Goal: Task Accomplishment & Management: Use online tool/utility

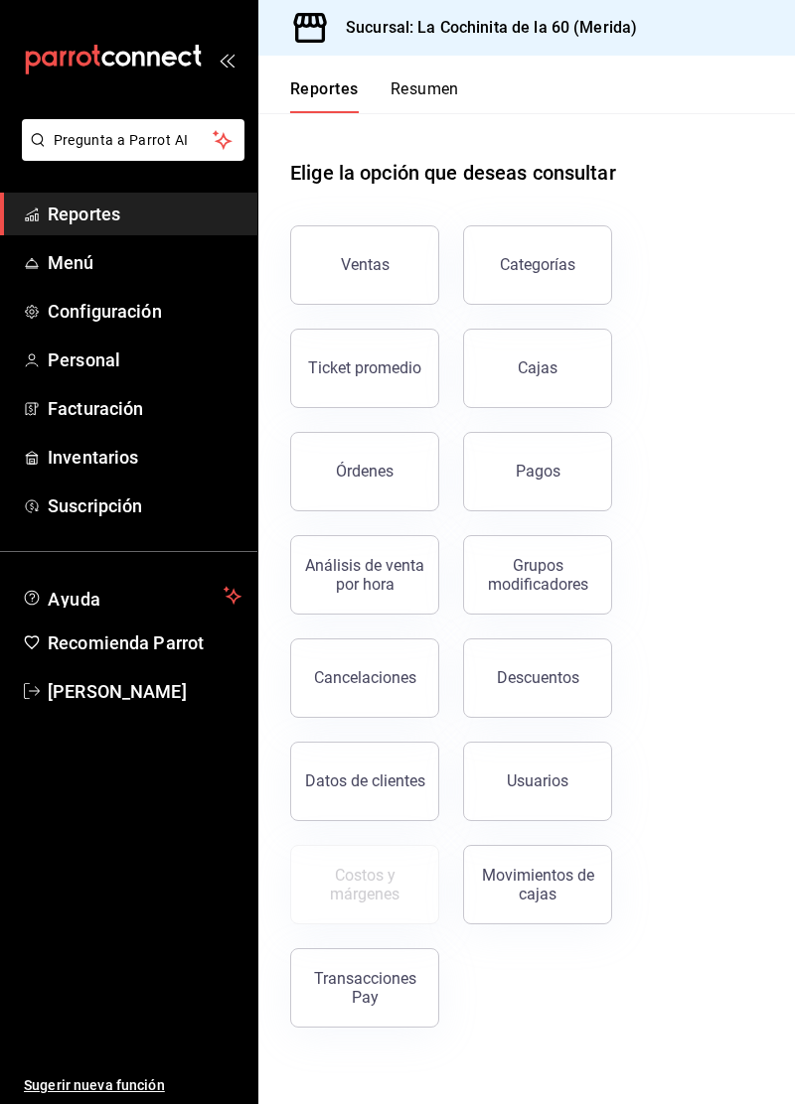
click at [340, 499] on button "Órdenes" at bounding box center [364, 471] width 149 height 79
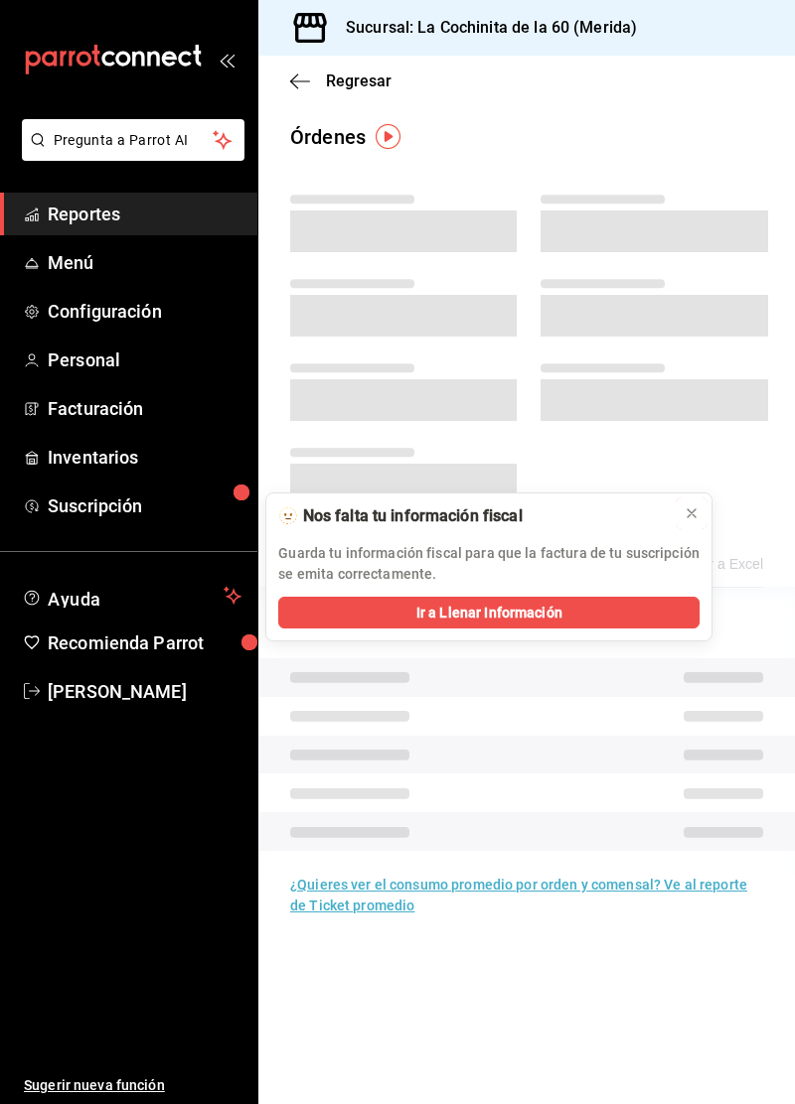
click at [677, 517] on button at bounding box center [691, 514] width 32 height 32
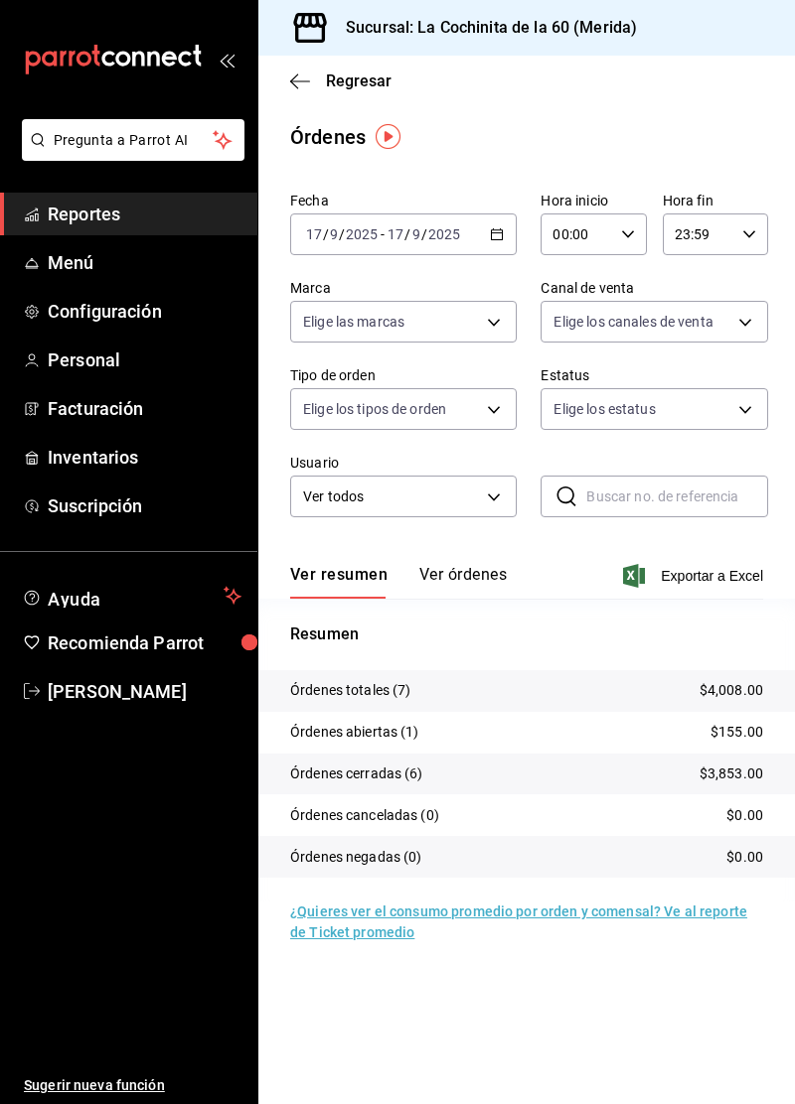
click at [436, 241] on input "2025" at bounding box center [444, 234] width 34 height 16
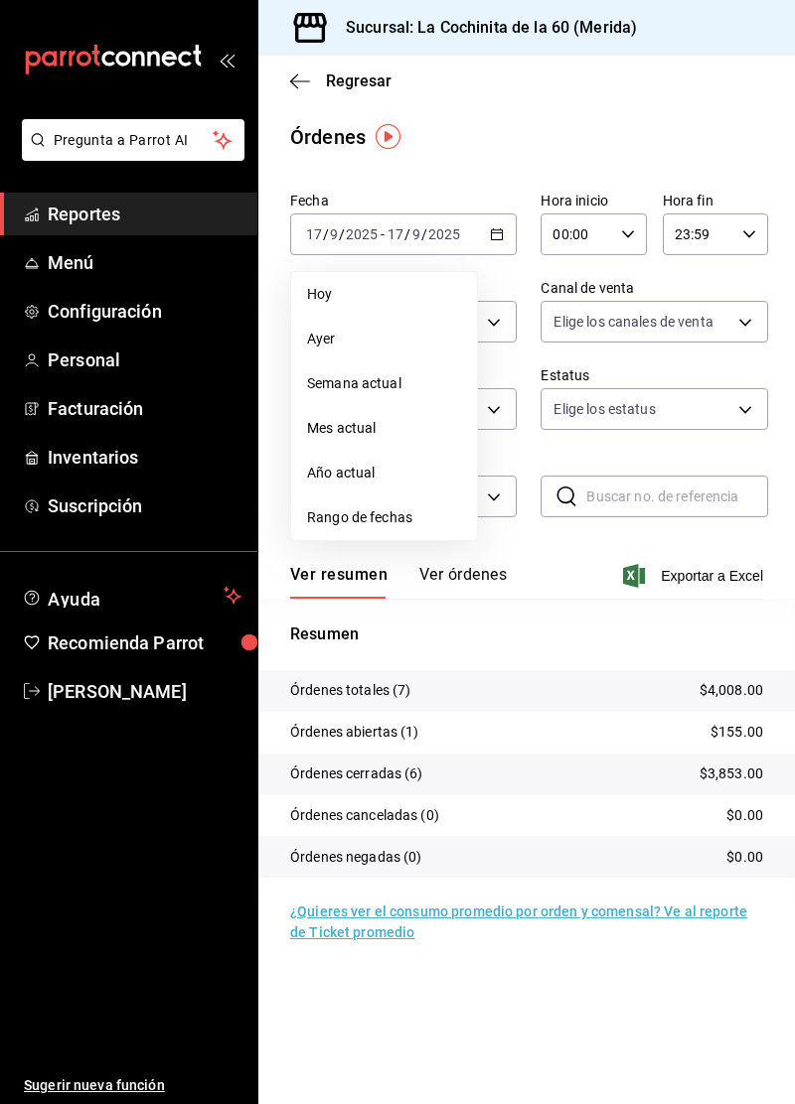
click at [366, 340] on span "Ayer" at bounding box center [384, 339] width 154 height 21
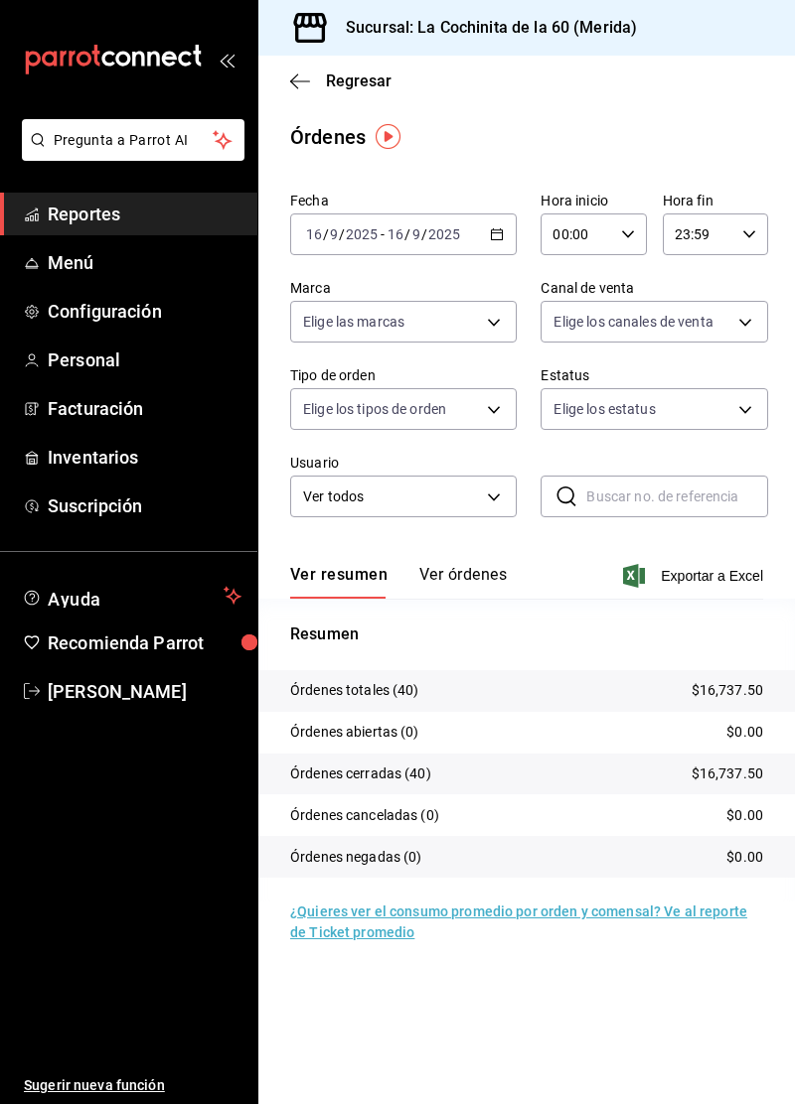
click at [707, 329] on body "Pregunta a Parrot AI Reportes Menú Configuración Personal Facturación Inventari…" at bounding box center [397, 552] width 795 height 1104
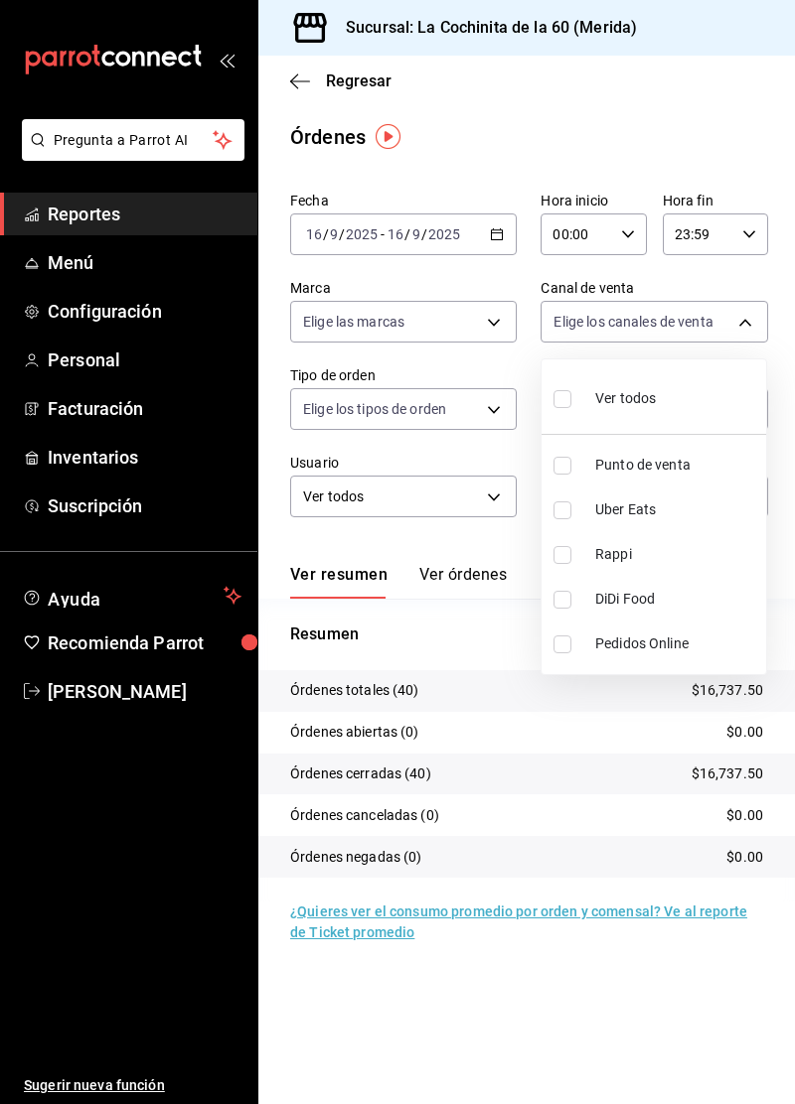
click at [663, 483] on li "Punto de venta" at bounding box center [653, 465] width 224 height 45
type input "PARROT"
checkbox input "true"
click at [475, 600] on div at bounding box center [397, 552] width 795 height 1104
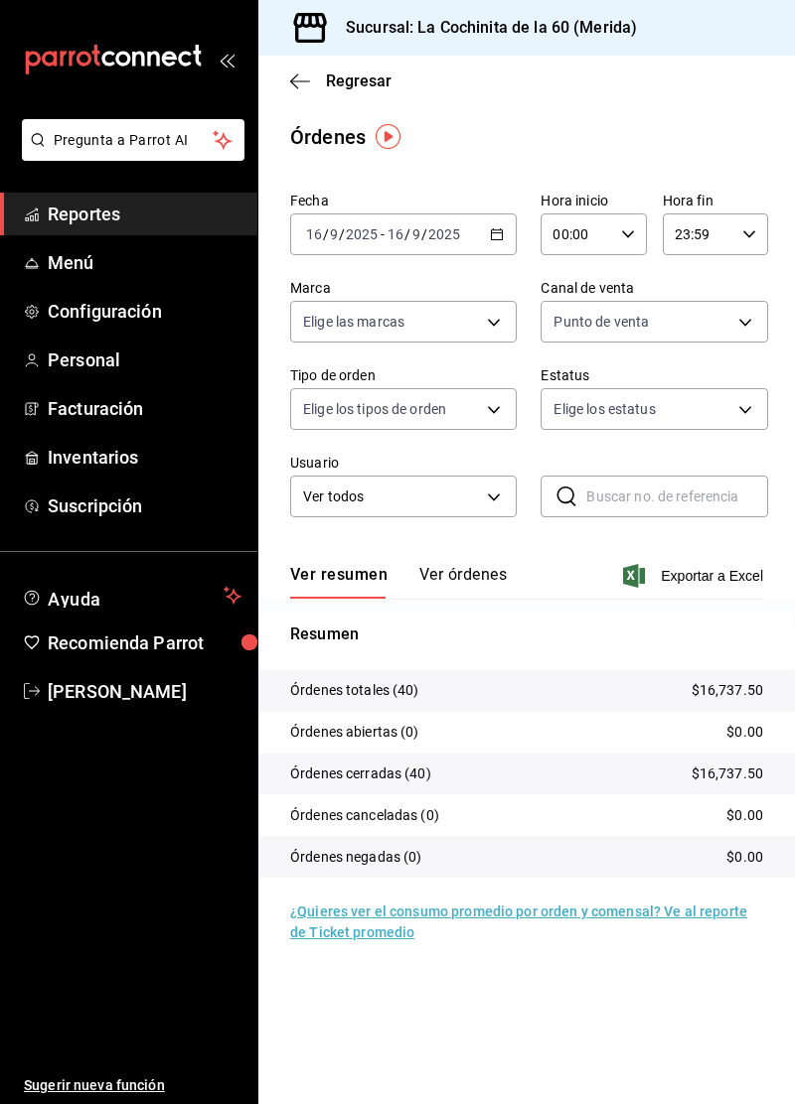
click at [445, 403] on body "Pregunta a Parrot AI Reportes Menú Configuración Personal Facturación Inventari…" at bounding box center [397, 552] width 795 height 1104
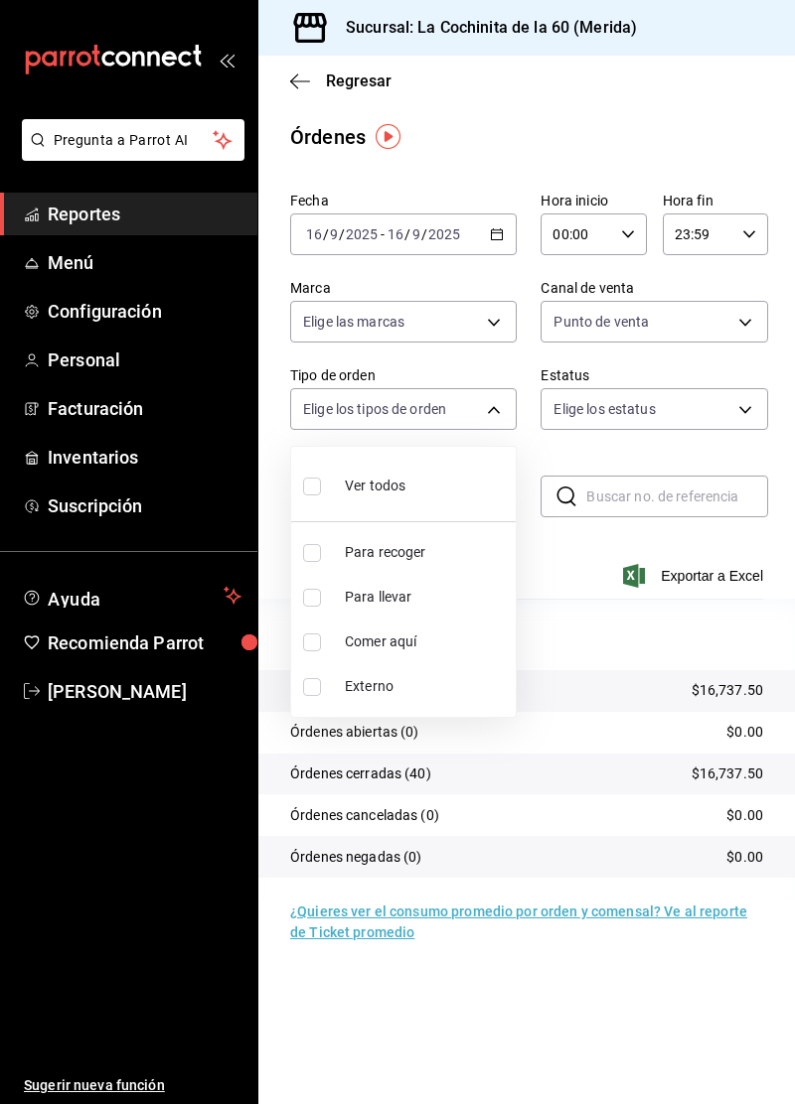
click at [582, 693] on div at bounding box center [397, 552] width 795 height 1104
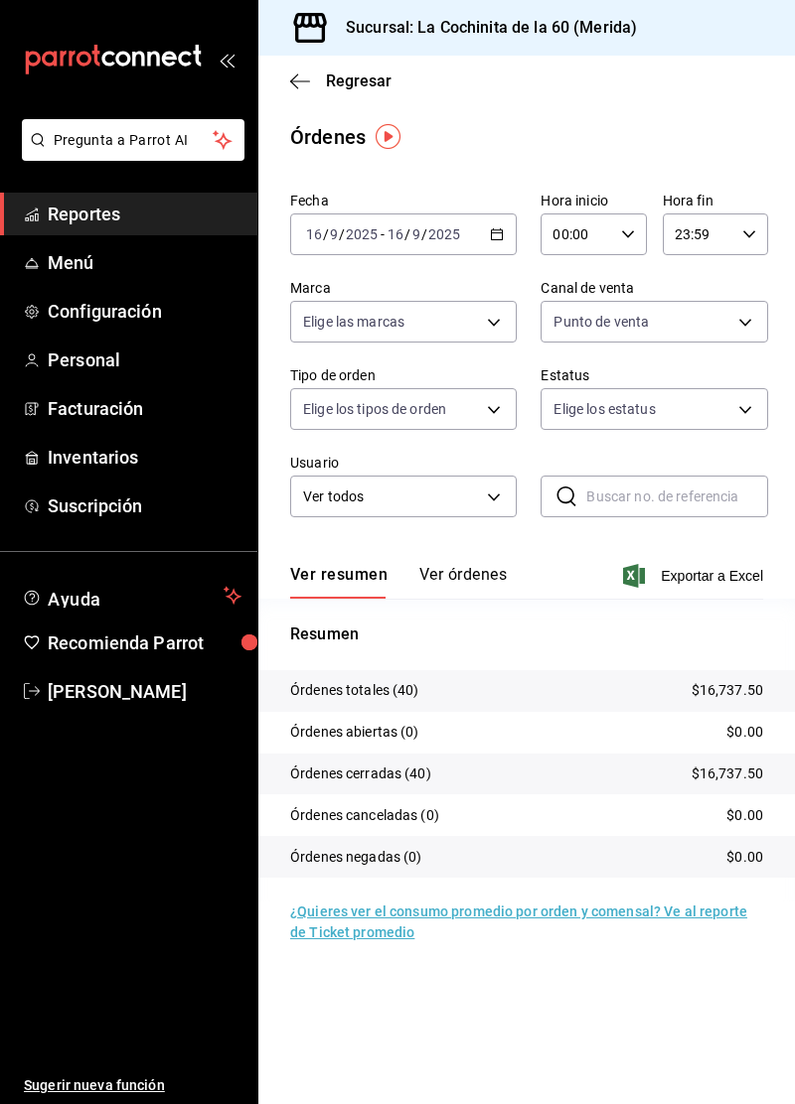
click at [467, 586] on button "Ver órdenes" at bounding box center [462, 582] width 87 height 34
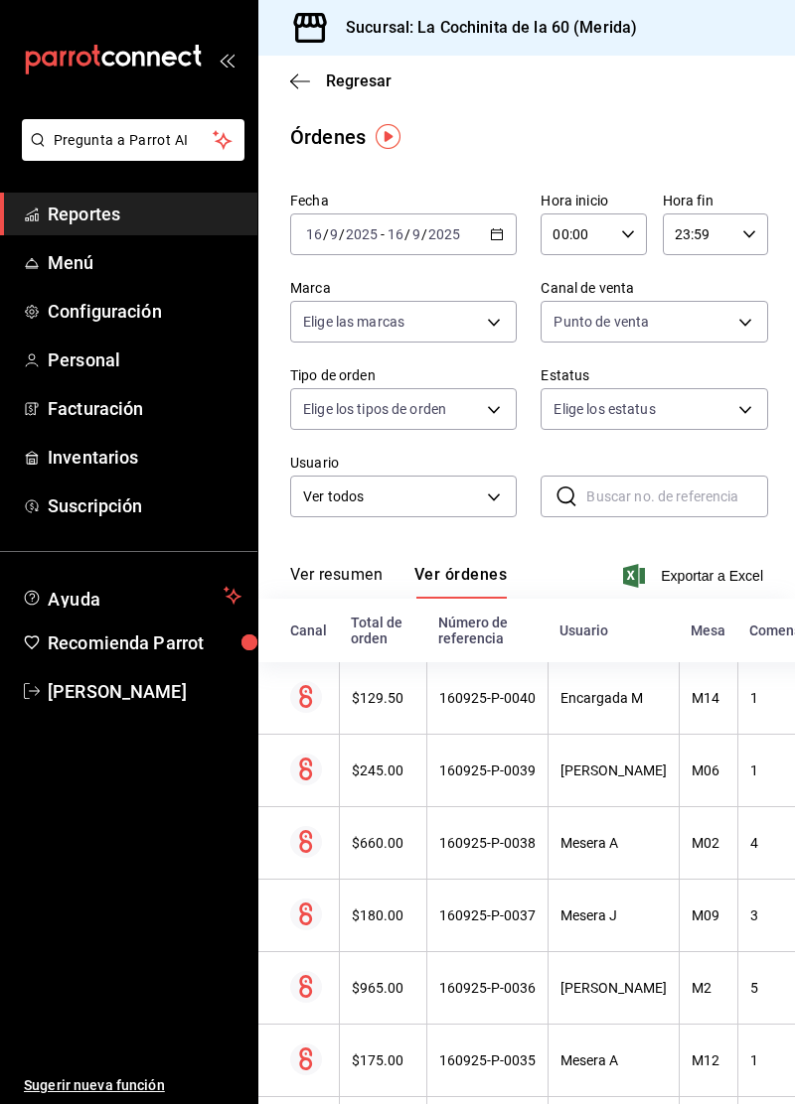
click at [101, 227] on link "Reportes" at bounding box center [128, 214] width 257 height 43
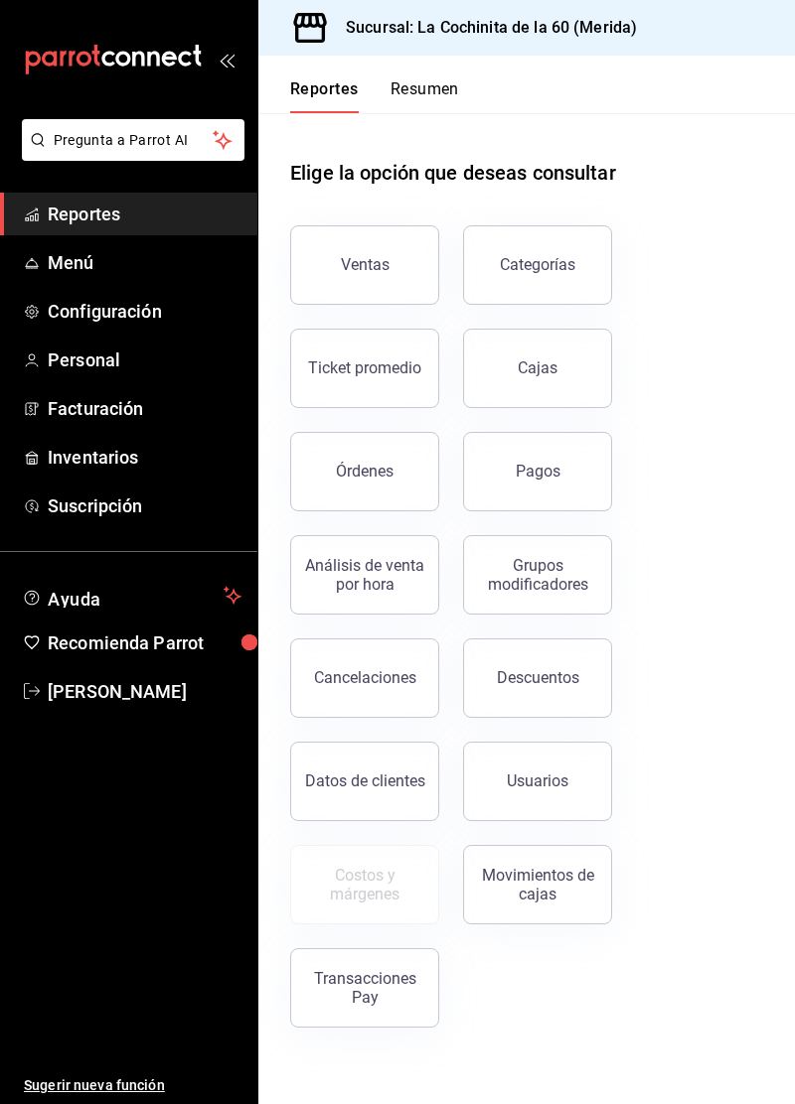
click at [393, 264] on button "Ventas" at bounding box center [364, 264] width 149 height 79
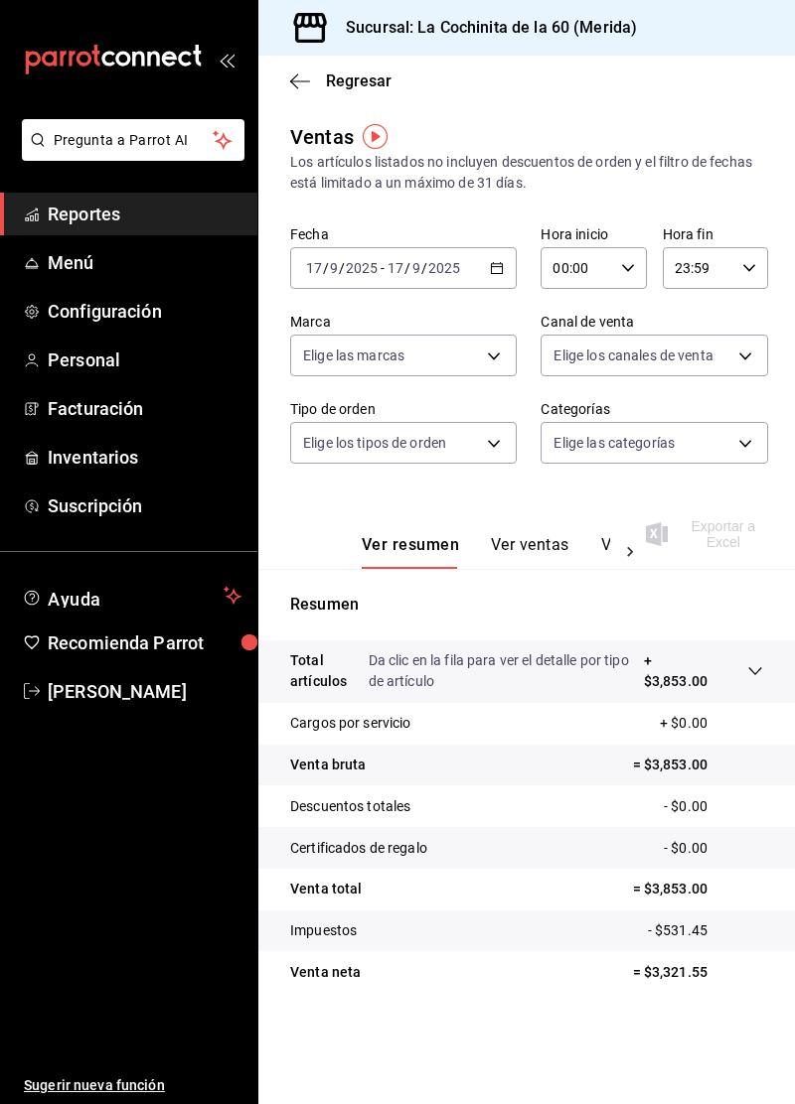
click at [441, 260] on input "2025" at bounding box center [444, 268] width 34 height 16
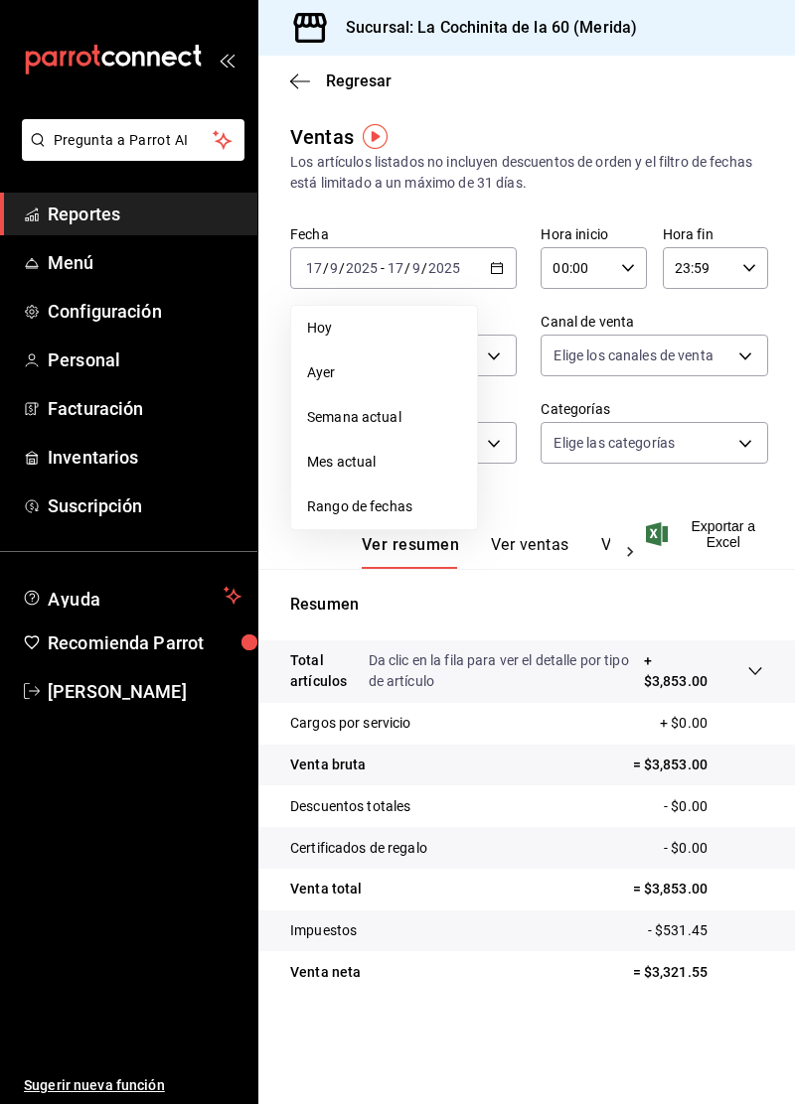
click at [659, 548] on span "Exportar a Excel" at bounding box center [706, 534] width 113 height 32
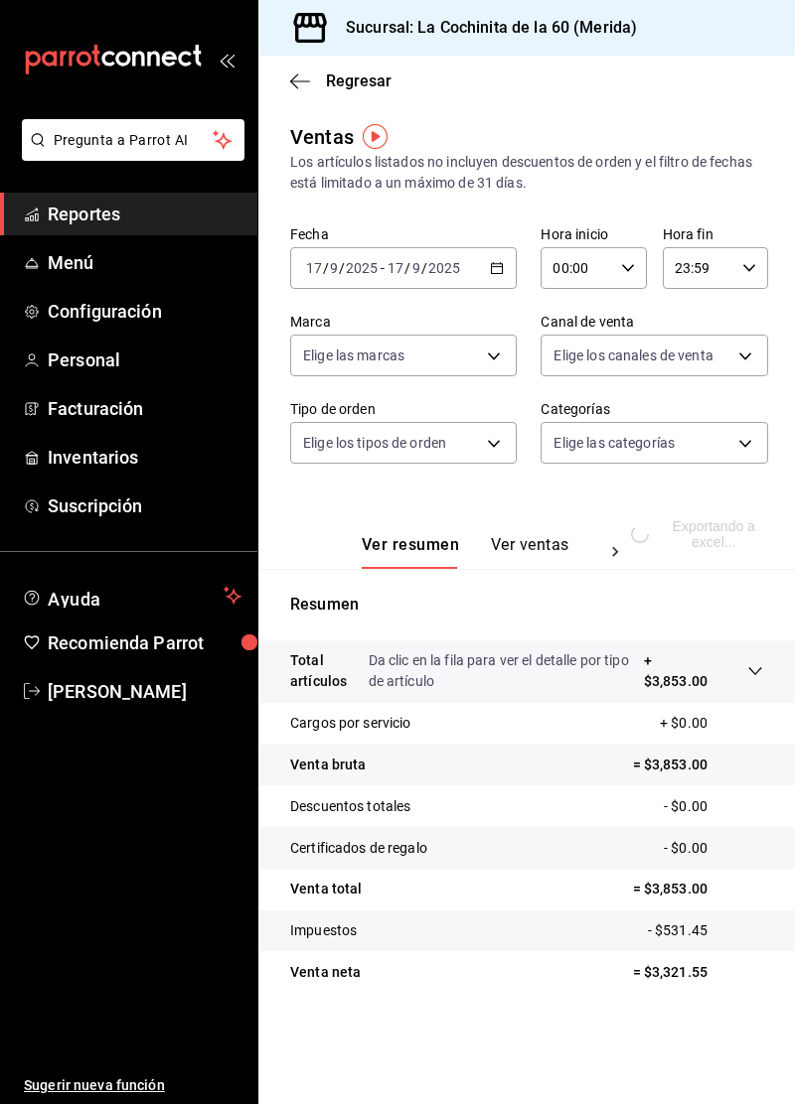
click at [723, 348] on body "Pregunta a Parrot AI Reportes Menú Configuración Personal Facturación Inventari…" at bounding box center [397, 552] width 795 height 1104
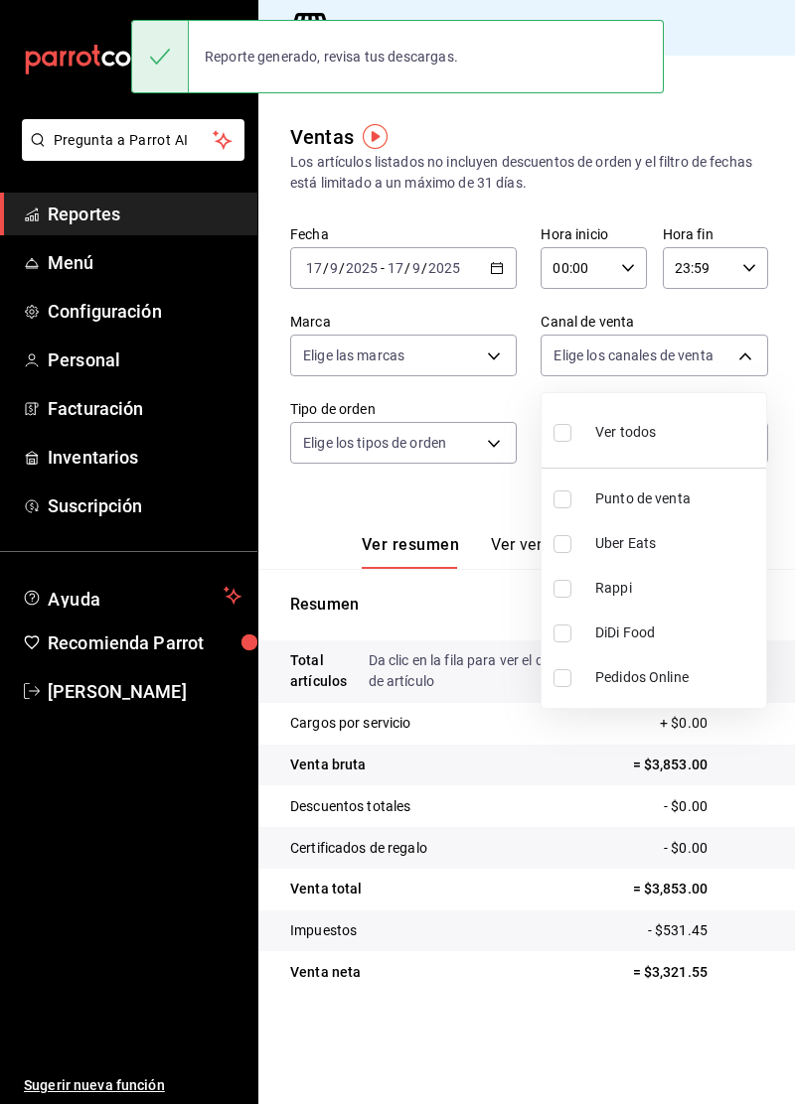
click at [576, 544] on label at bounding box center [566, 544] width 26 height 18
click at [571, 544] on input "checkbox" at bounding box center [562, 544] width 18 height 18
checkbox input "false"
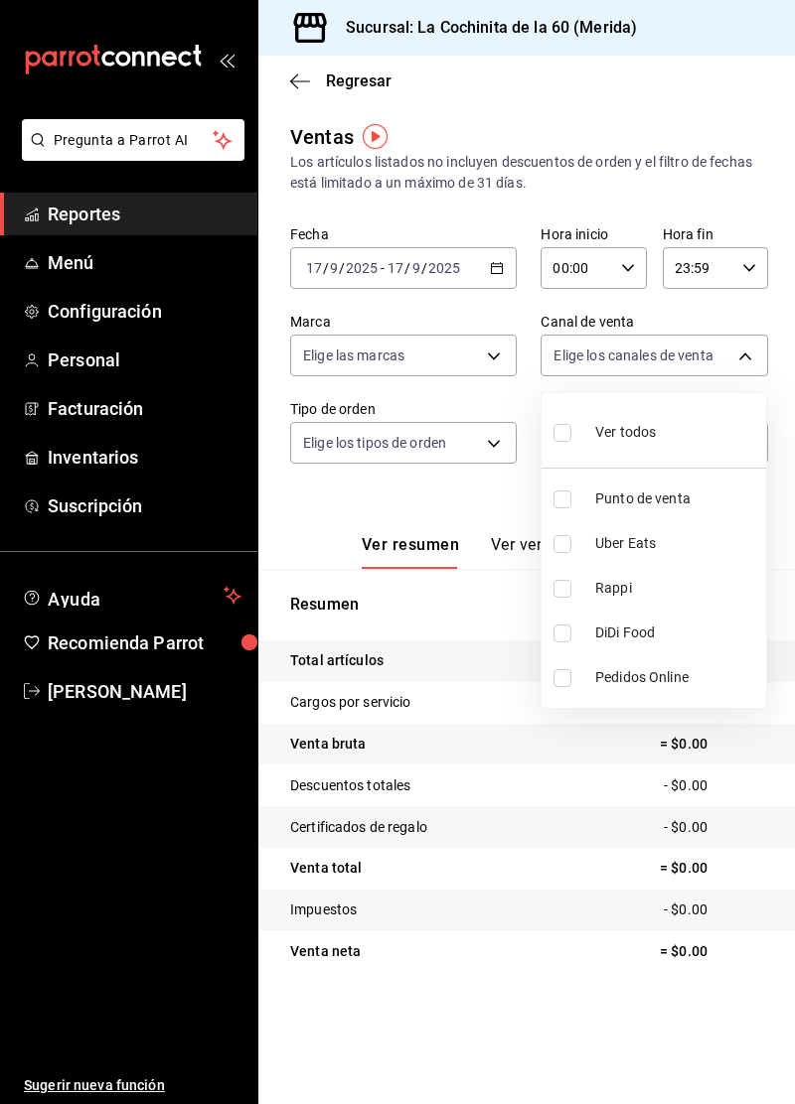
click at [422, 556] on div at bounding box center [397, 552] width 795 height 1104
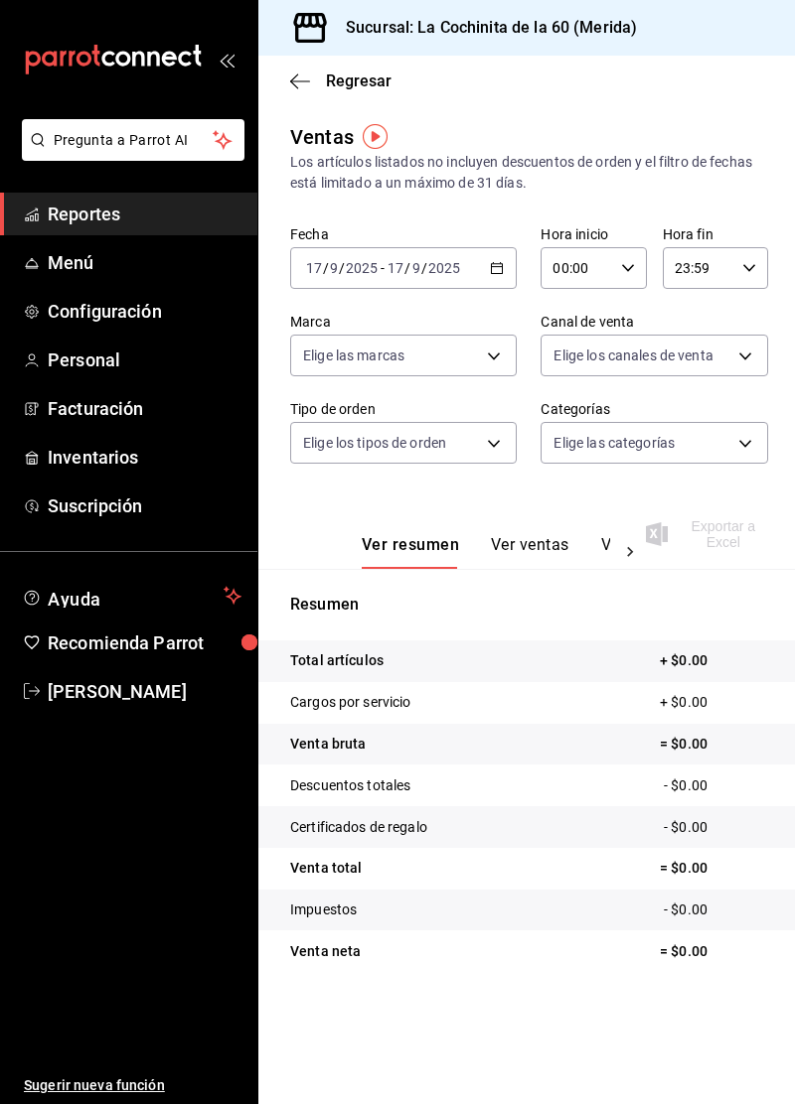
click at [429, 286] on div "[DATE] [DATE] - [DATE] [DATE]" at bounding box center [403, 268] width 226 height 42
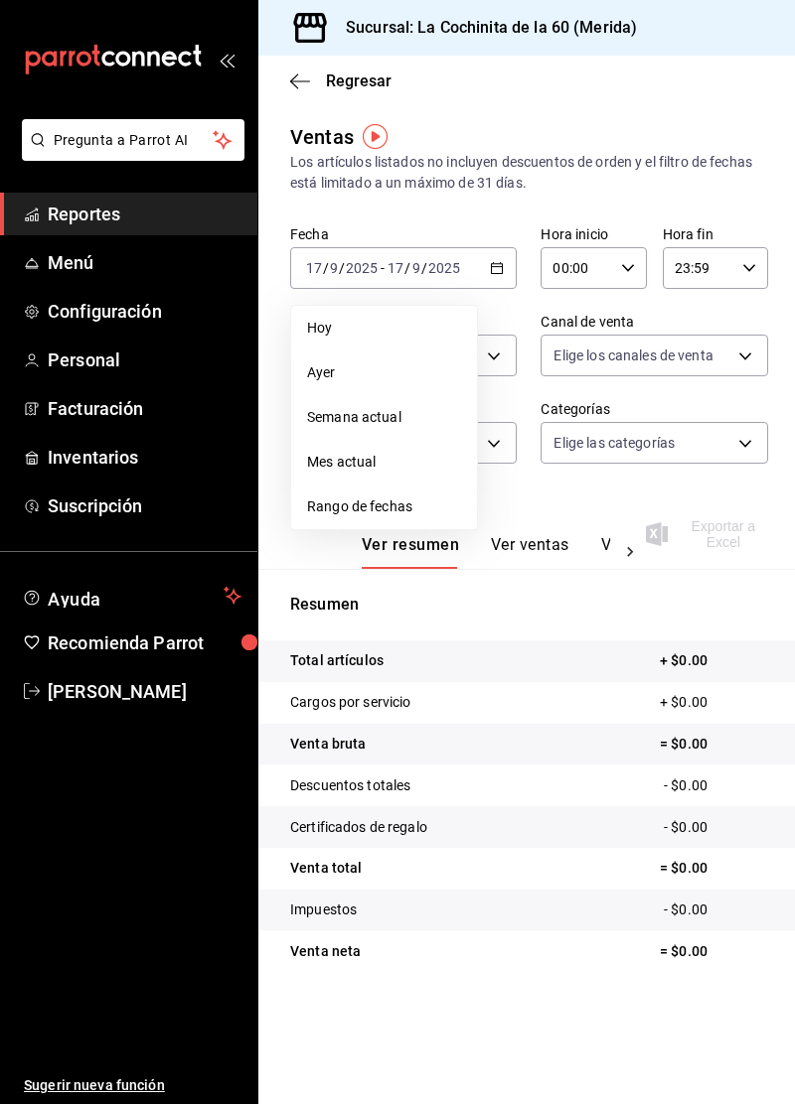
click at [342, 322] on span "Hoy" at bounding box center [384, 328] width 154 height 21
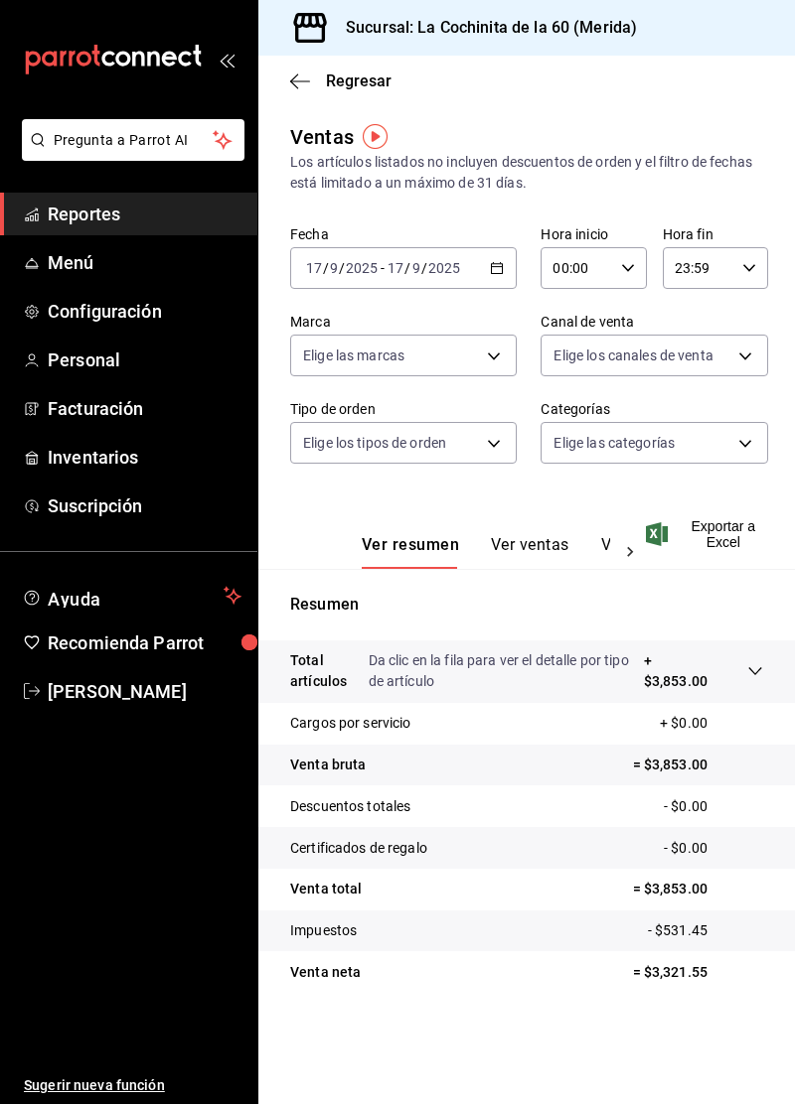
click at [463, 370] on body "Pregunta a Parrot AI Reportes Menú Configuración Personal Facturación Inventari…" at bounding box center [397, 552] width 795 height 1104
click at [489, 640] on div at bounding box center [397, 552] width 795 height 1104
click at [436, 260] on input "2025" at bounding box center [444, 268] width 34 height 16
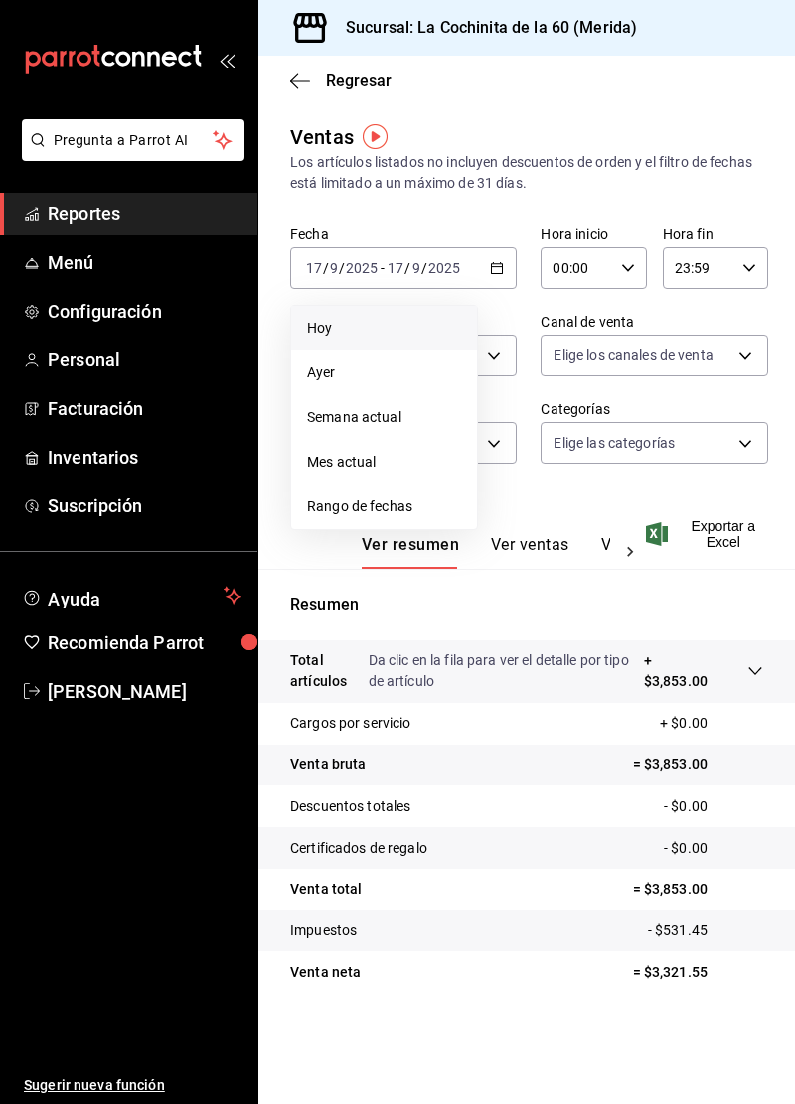
click at [368, 377] on span "Ayer" at bounding box center [384, 373] width 154 height 21
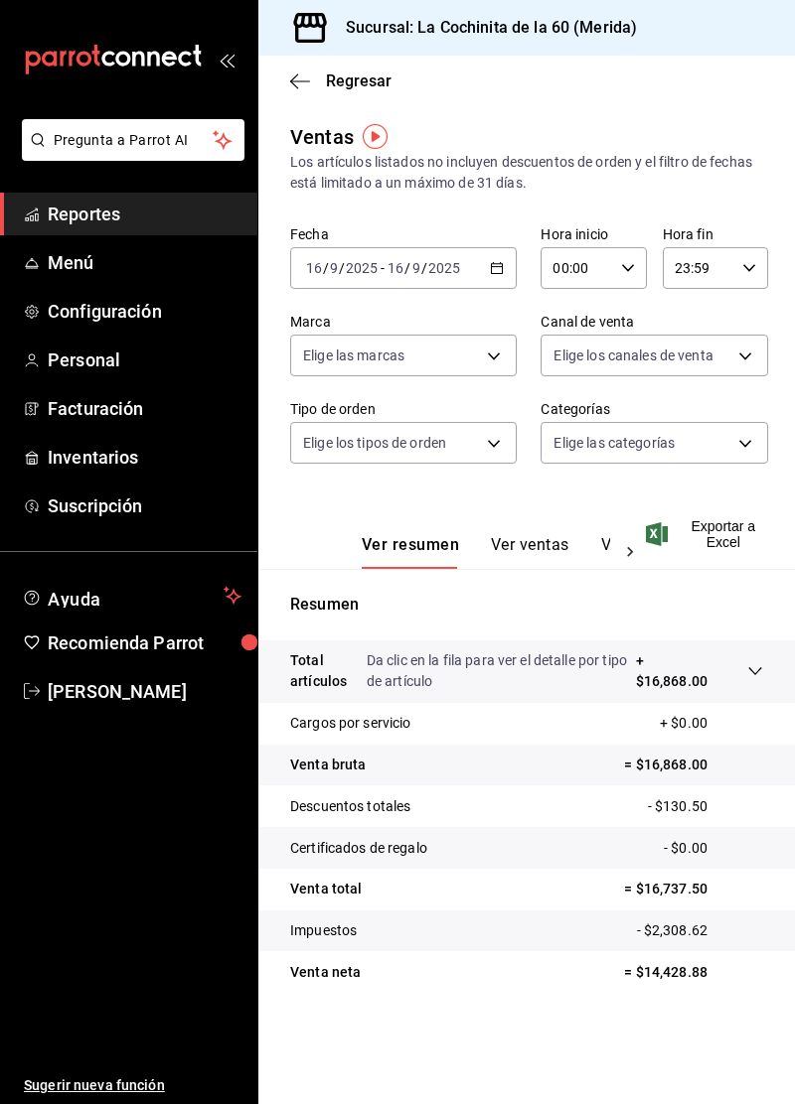
click at [645, 443] on body "Pregunta a Parrot AI Reportes Menú Configuración Personal Facturación Inventari…" at bounding box center [397, 552] width 795 height 1104
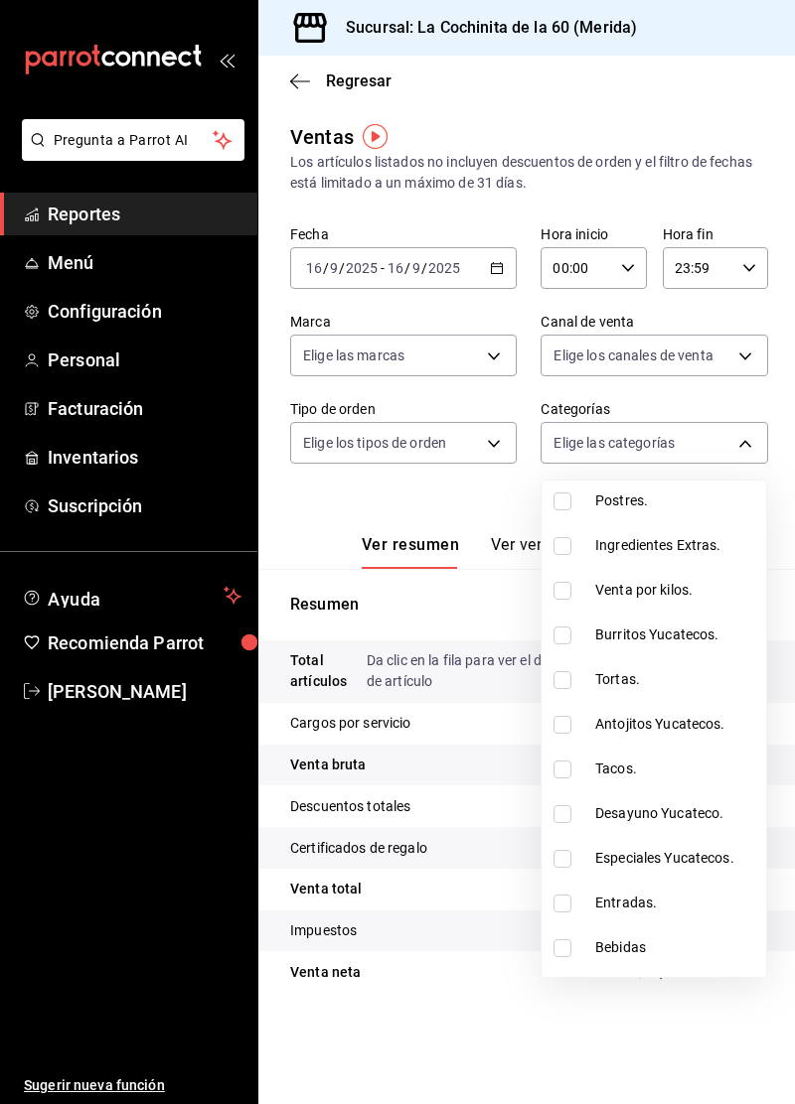
scroll to position [809, 0]
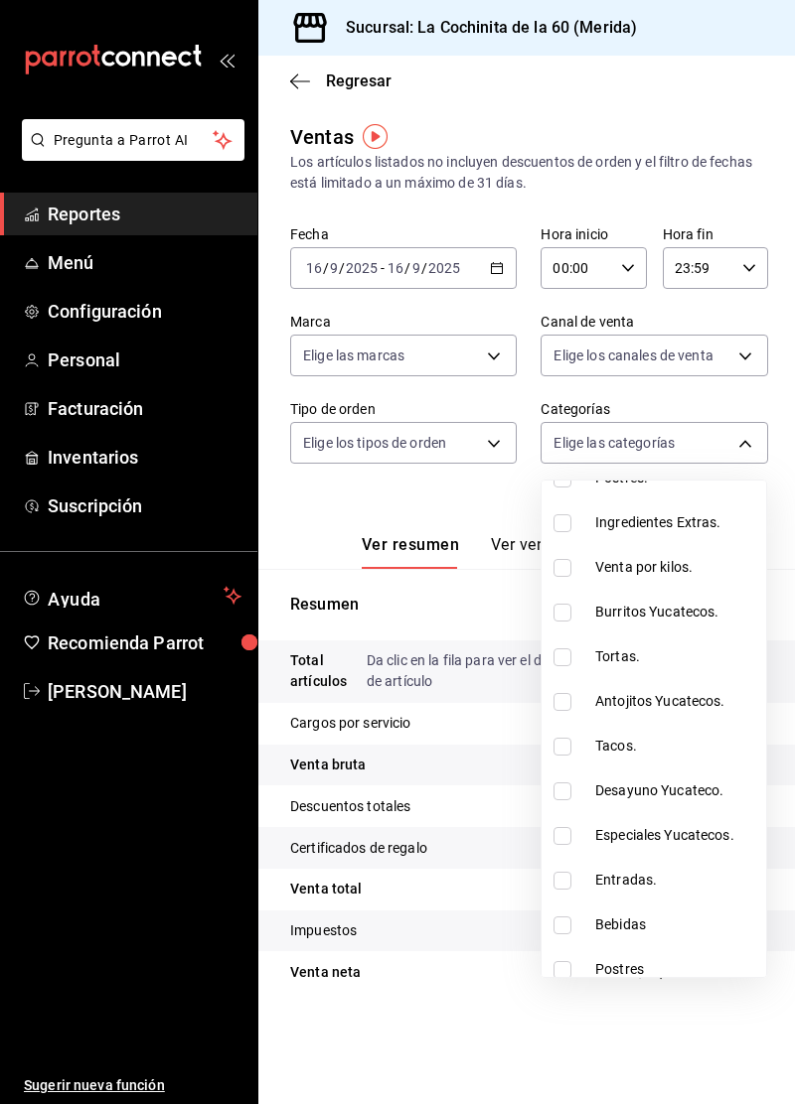
click at [588, 842] on li "Especiales Yucatecos." at bounding box center [653, 835] width 224 height 45
type input "adcebf3c-16d4-4a0b-acda-c08a657c6dc6"
checkbox input "true"
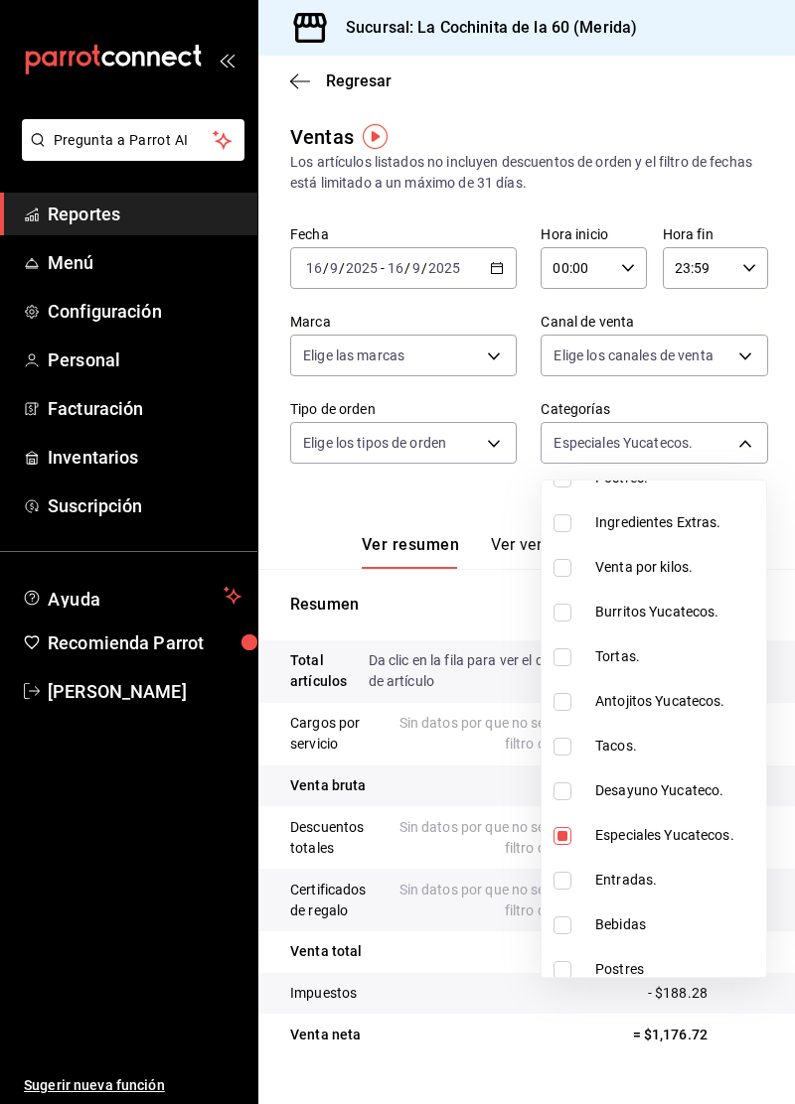
click at [505, 972] on div at bounding box center [397, 552] width 795 height 1104
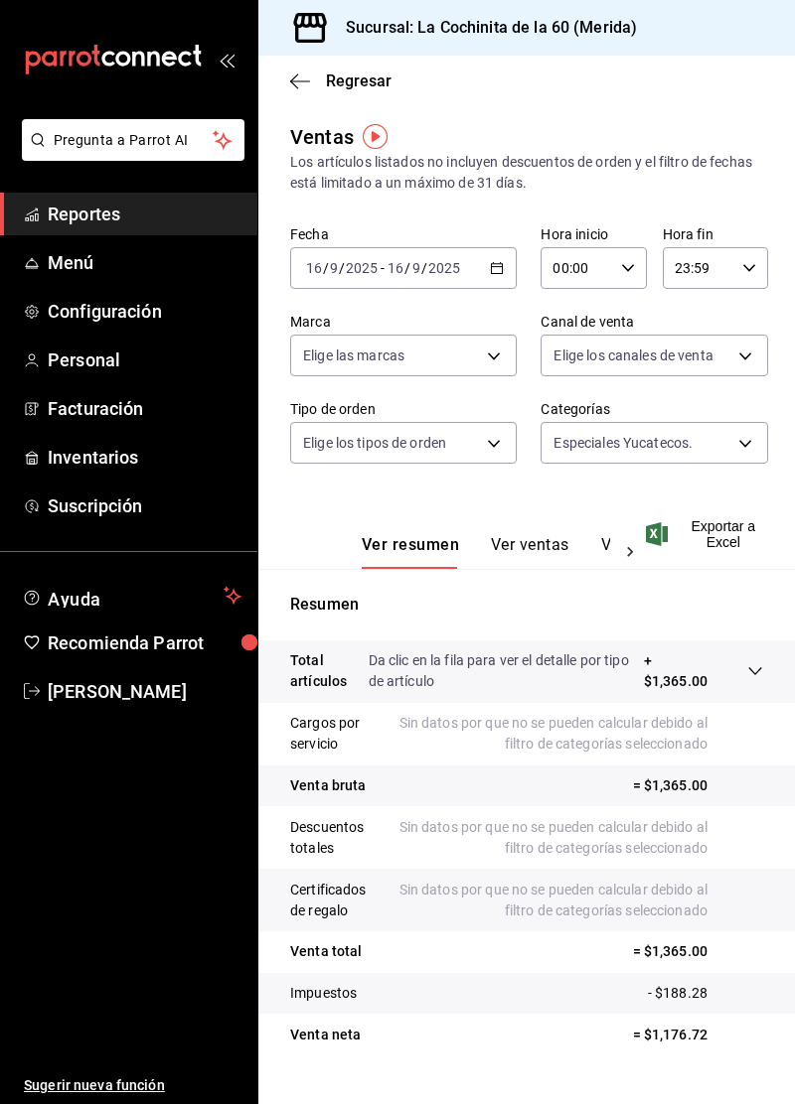
click at [533, 566] on button "Ver ventas" at bounding box center [530, 552] width 78 height 34
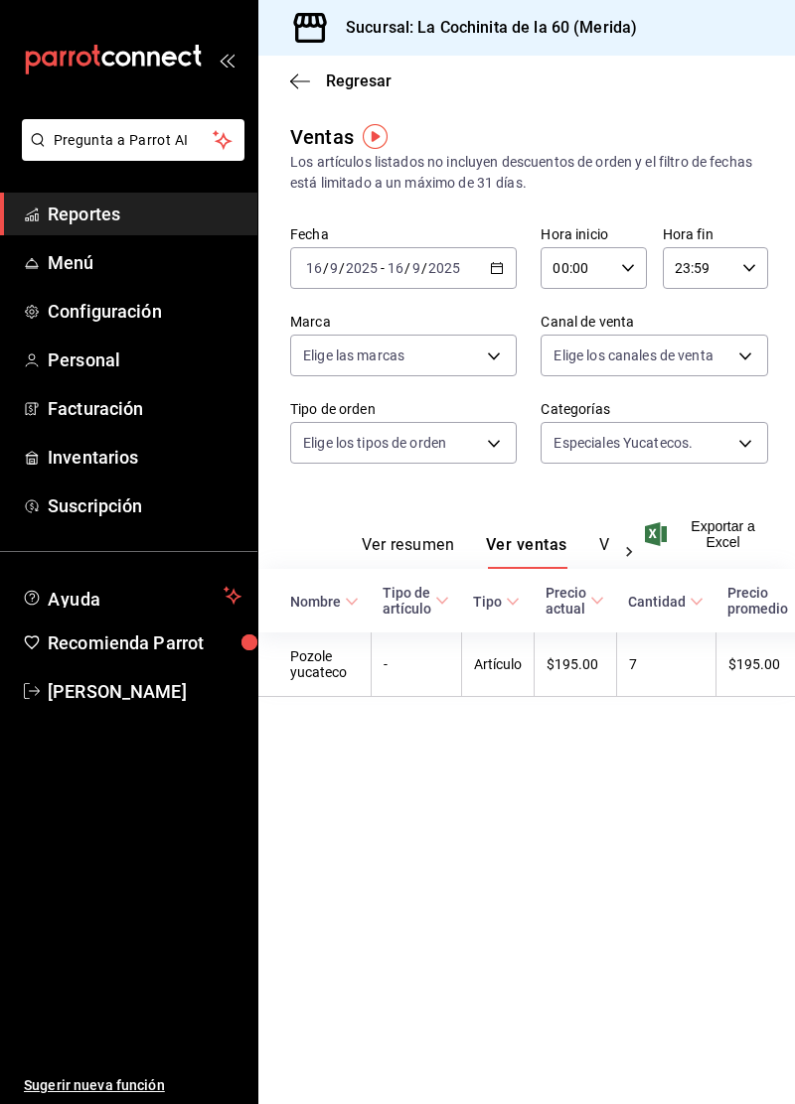
click at [439, 268] on input "2025" at bounding box center [444, 268] width 34 height 16
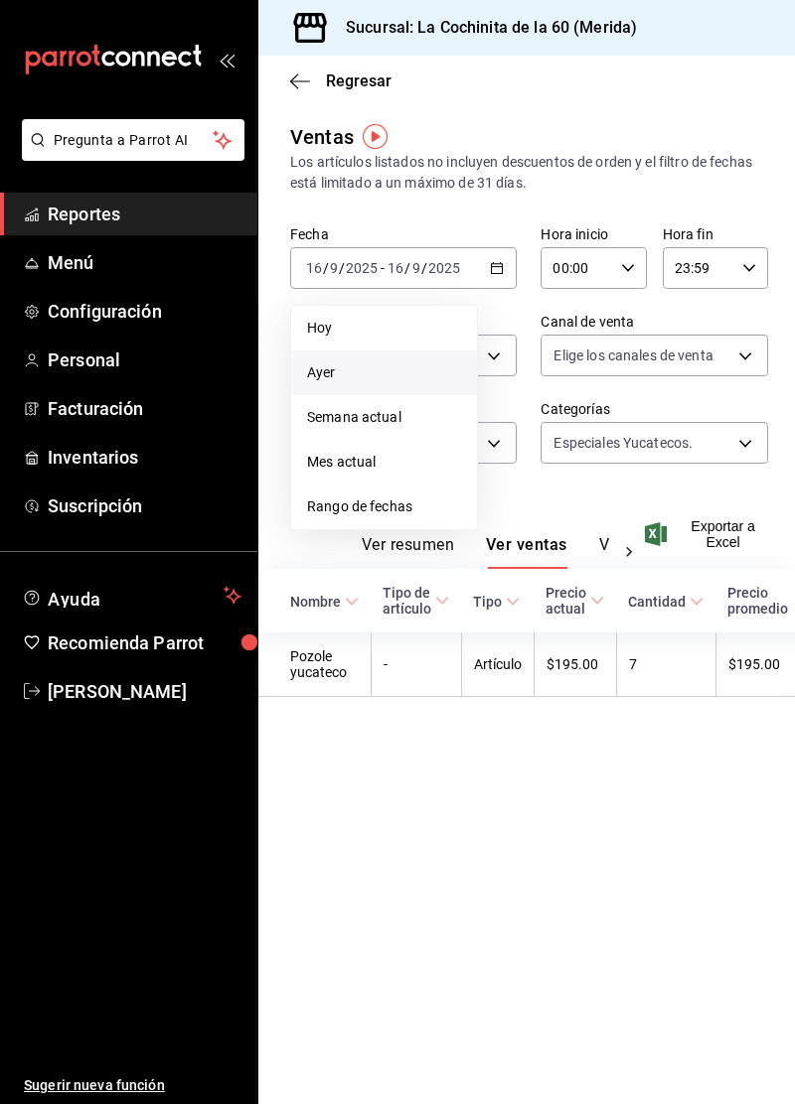
click at [401, 518] on li "Rango de fechas" at bounding box center [384, 507] width 186 height 45
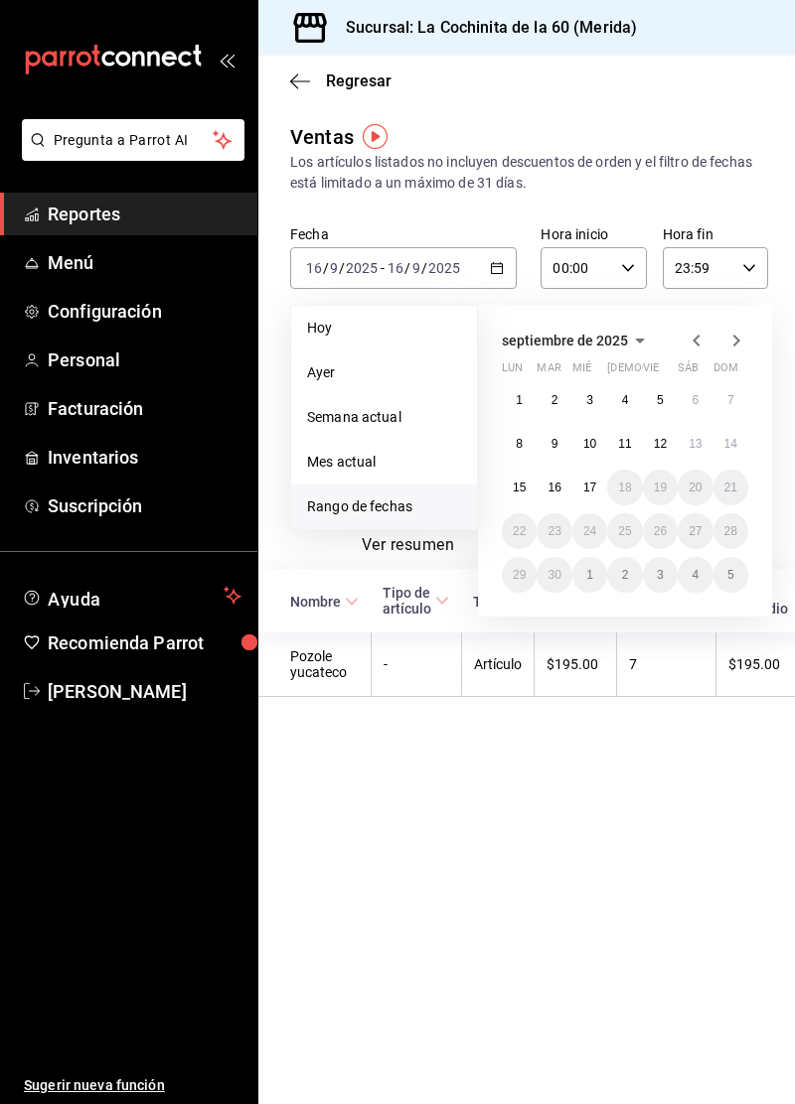
click at [695, 340] on icon "button" at bounding box center [696, 341] width 24 height 24
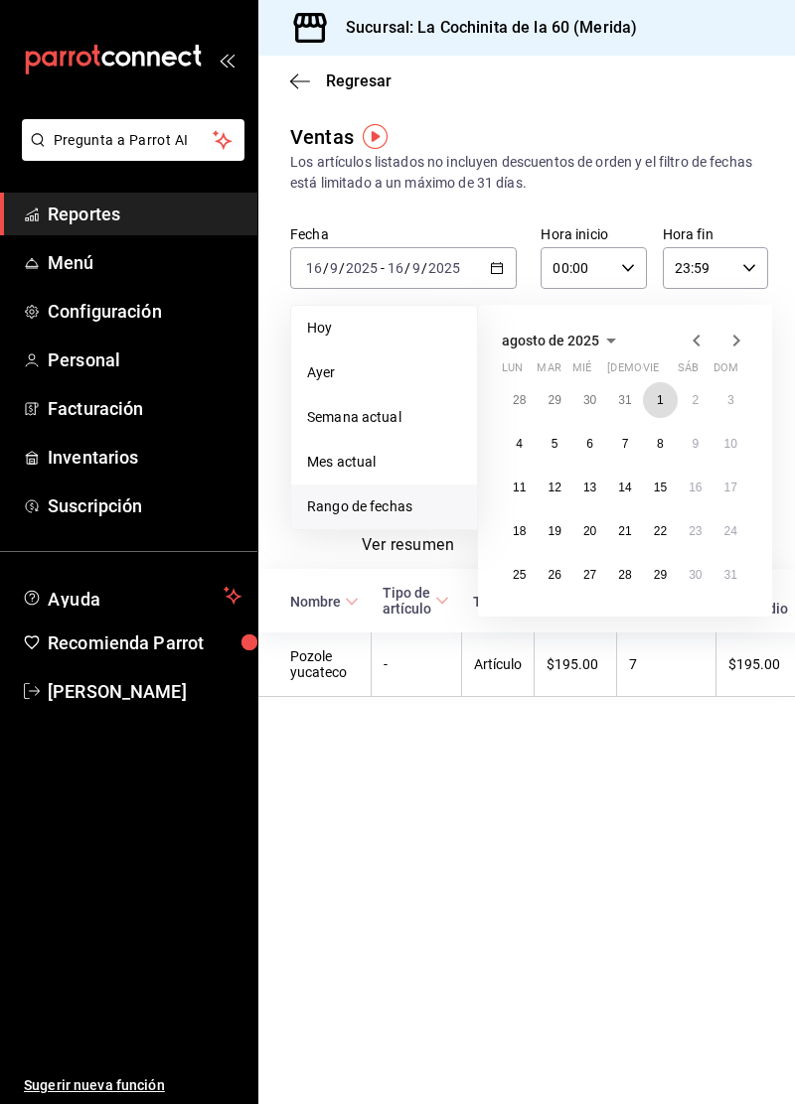
click at [657, 404] on abbr "1" at bounding box center [660, 400] width 7 height 14
click at [724, 571] on abbr "31" at bounding box center [730, 575] width 13 height 14
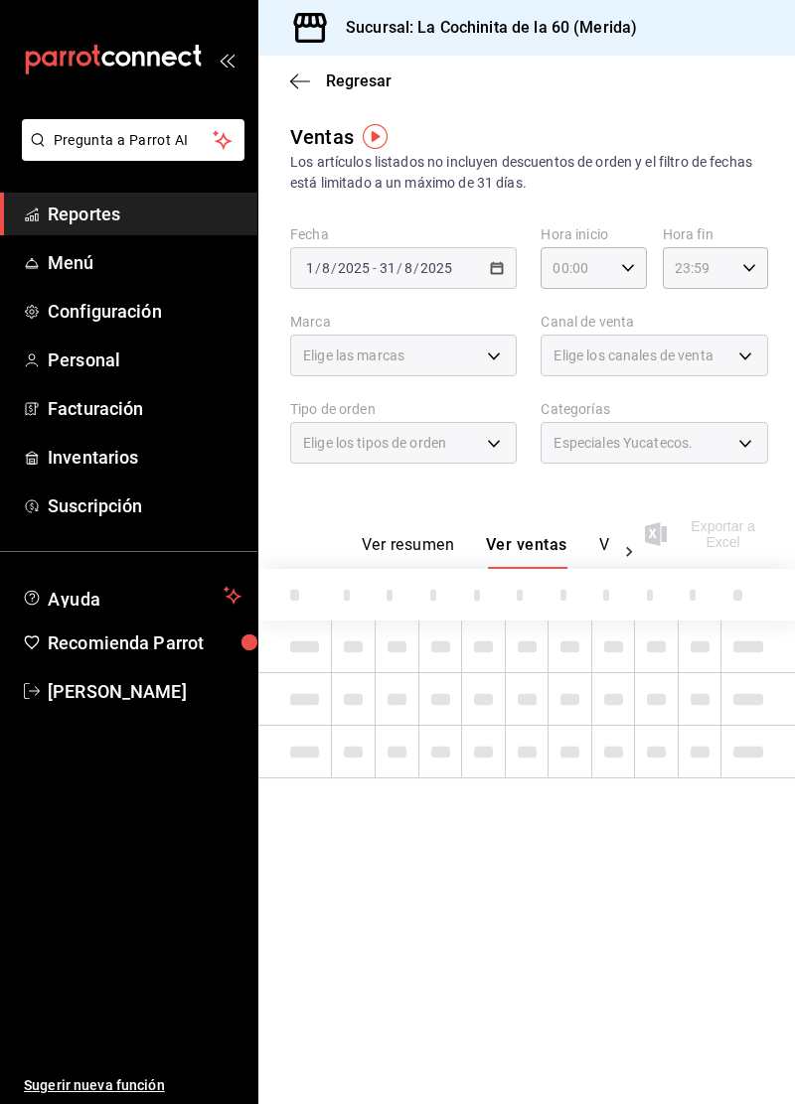
click at [711, 444] on div "Especiales Yucatecos." at bounding box center [653, 443] width 226 height 42
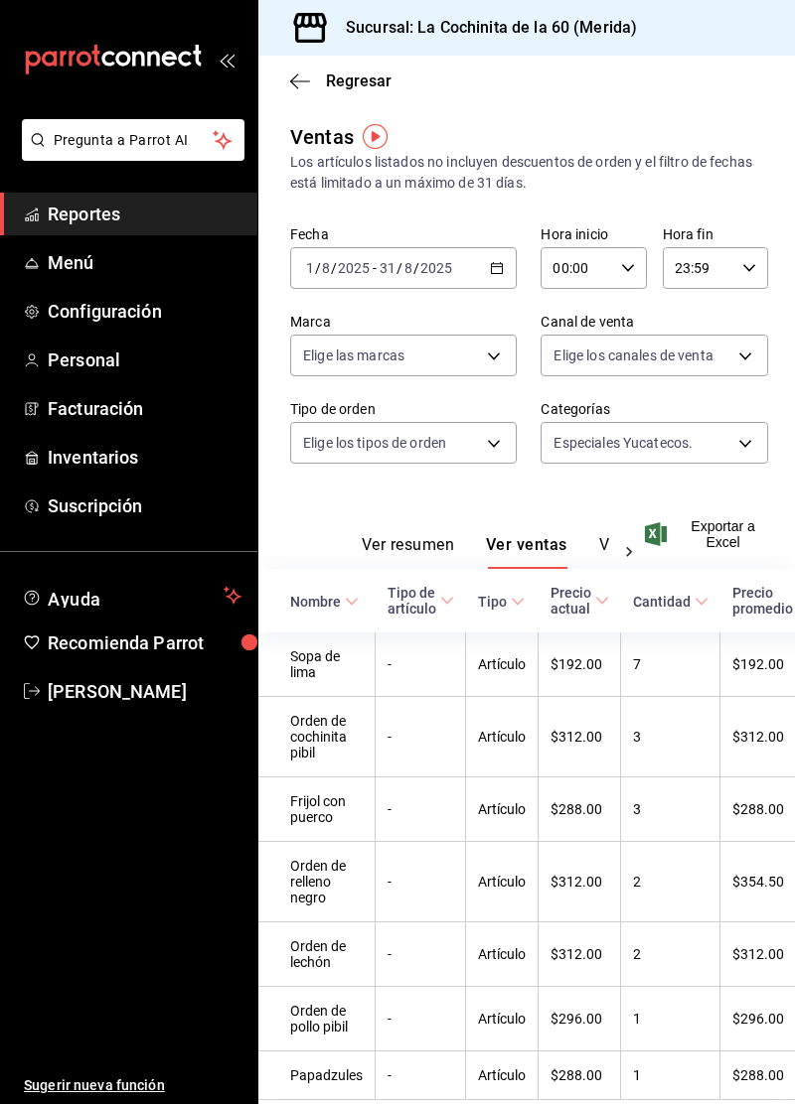
click at [716, 435] on body "Pregunta a Parrot AI Reportes Menú Configuración Personal Facturación Inventari…" at bounding box center [397, 552] width 795 height 1104
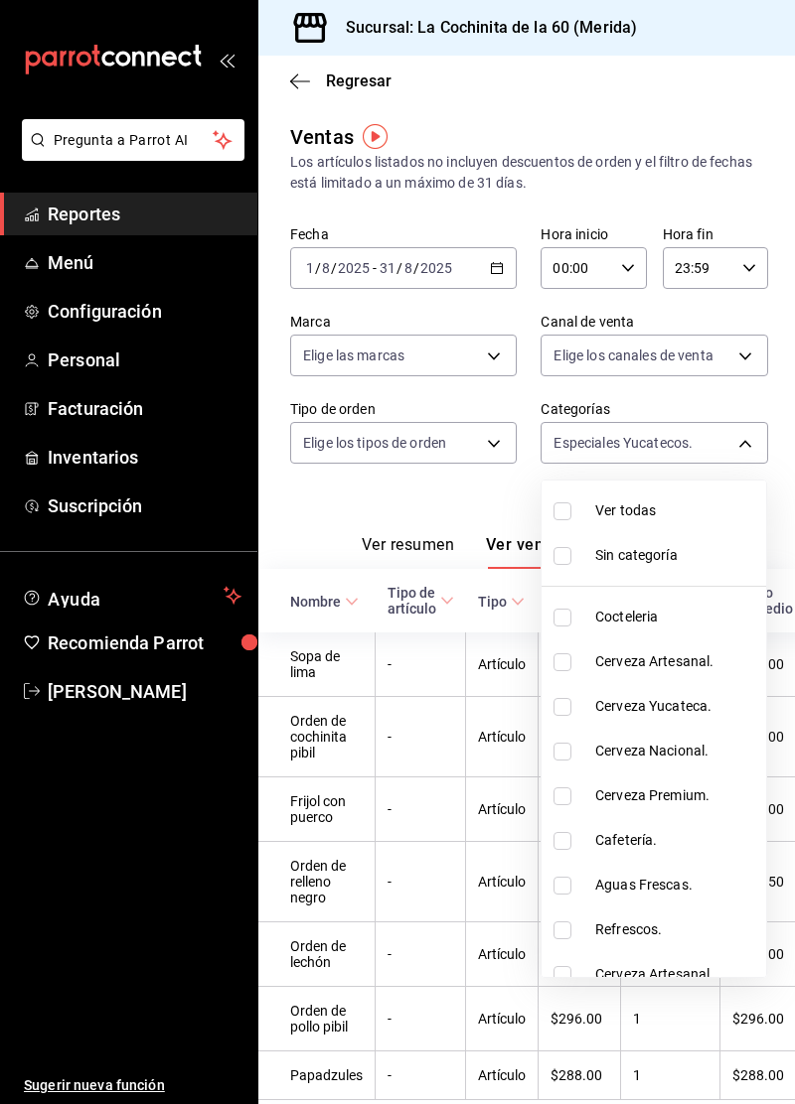
click at [566, 666] on input "checkbox" at bounding box center [562, 663] width 18 height 18
checkbox input "true"
type input "adcebf3c-16d4-4a0b-acda-c08a657c6dc6,cf8b5d9a-166c-4b97-a20e-5714138213e1"
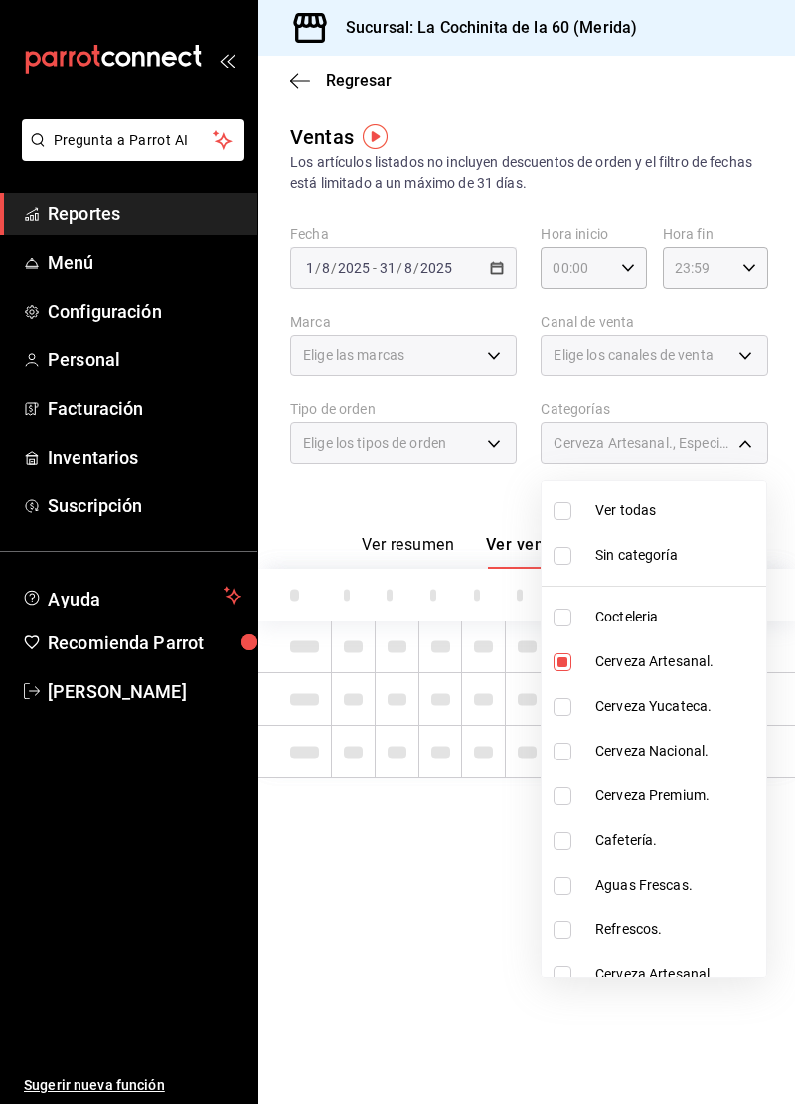
click at [567, 700] on input "checkbox" at bounding box center [562, 707] width 18 height 18
checkbox input "true"
type input "adcebf3c-16d4-4a0b-acda-c08a657c6dc6,cf8b5d9a-166c-4b97-a20e-5714138213e1,9b19a…"
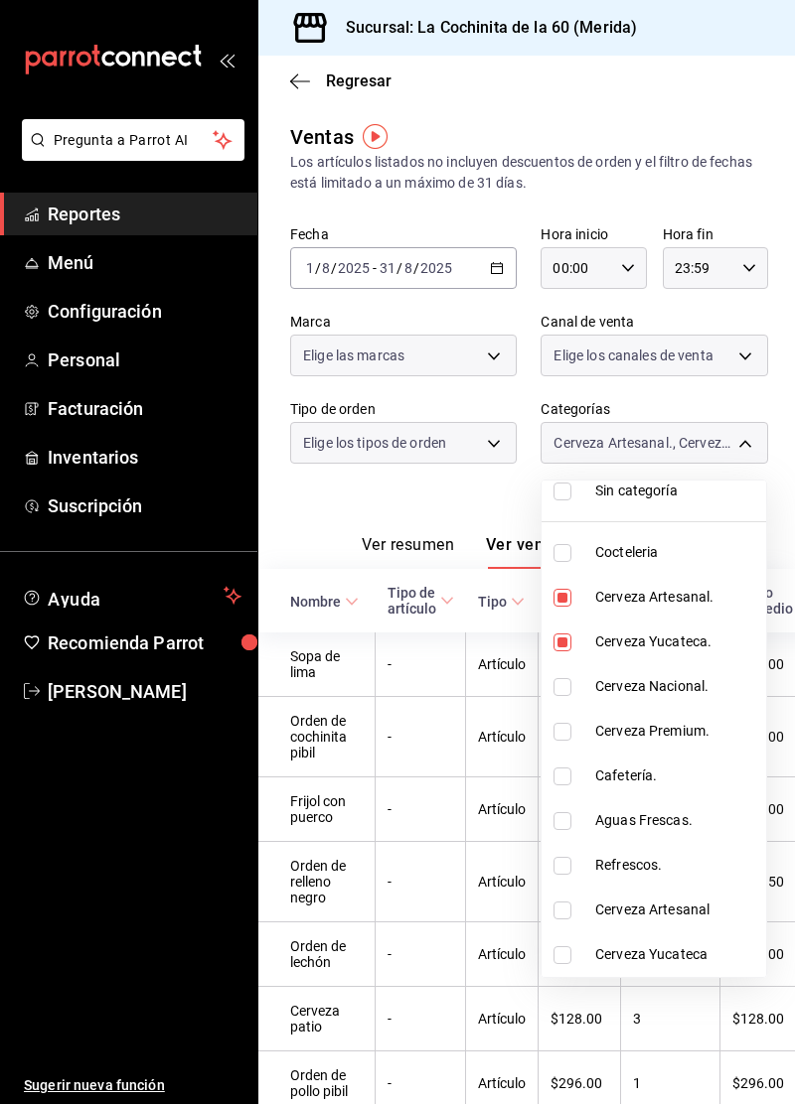
scroll to position [66, 0]
click at [561, 691] on input "checkbox" at bounding box center [562, 686] width 18 height 18
checkbox input "true"
type input "adcebf3c-16d4-4a0b-acda-c08a657c6dc6,cf8b5d9a-166c-4b97-a20e-5714138213e1,9b19a…"
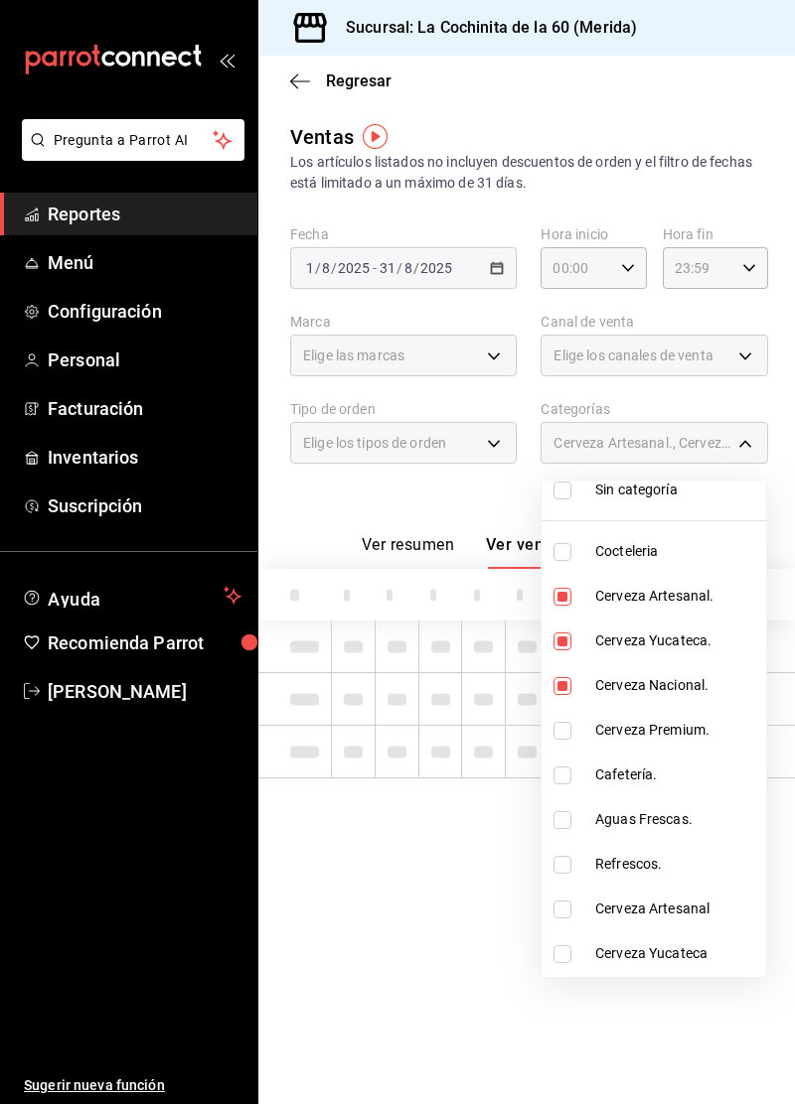
click at [564, 733] on input "checkbox" at bounding box center [562, 731] width 18 height 18
checkbox input "true"
type input "adcebf3c-16d4-4a0b-acda-c08a657c6dc6,cf8b5d9a-166c-4b97-a20e-5714138213e1,9b19a…"
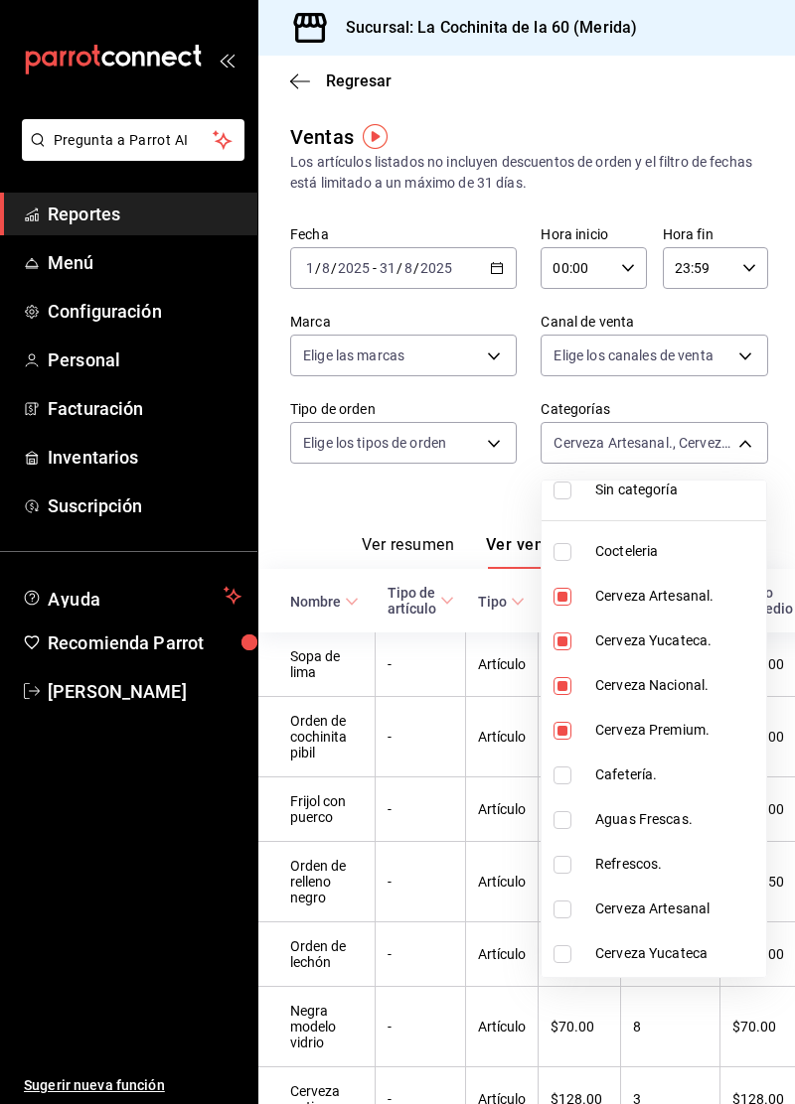
click at [582, 1006] on div at bounding box center [397, 552] width 795 height 1104
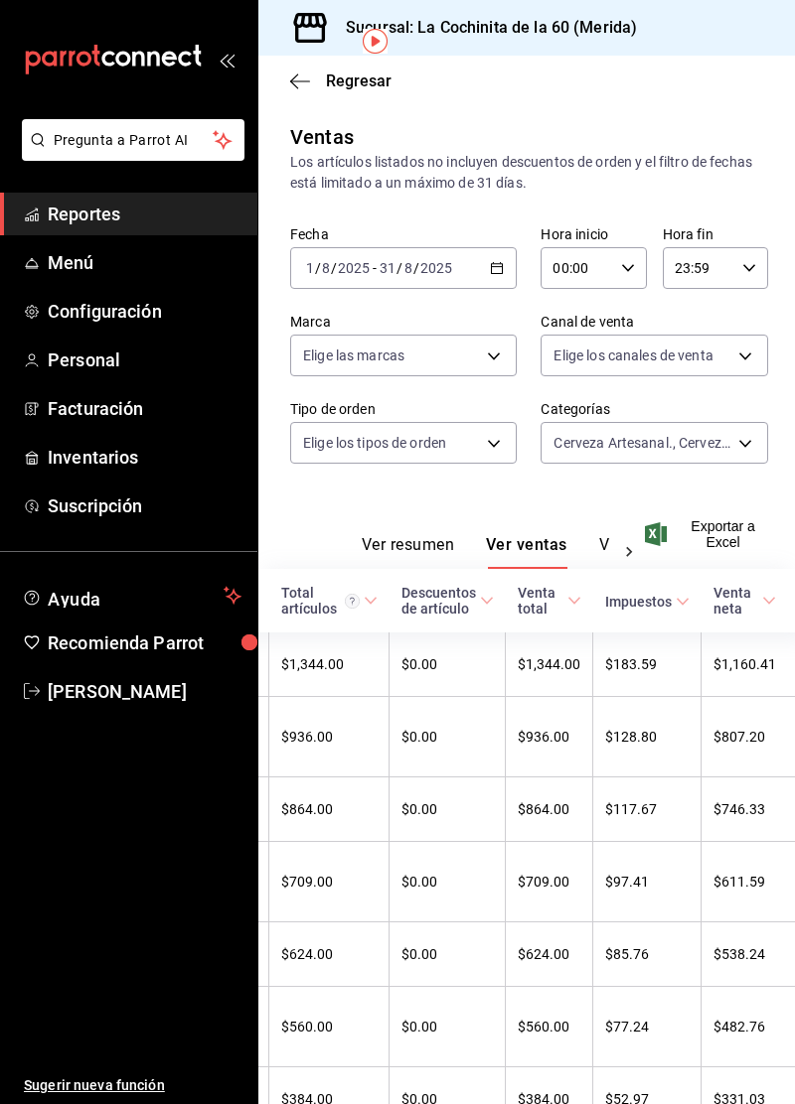
click at [436, 260] on input "2025" at bounding box center [436, 268] width 34 height 16
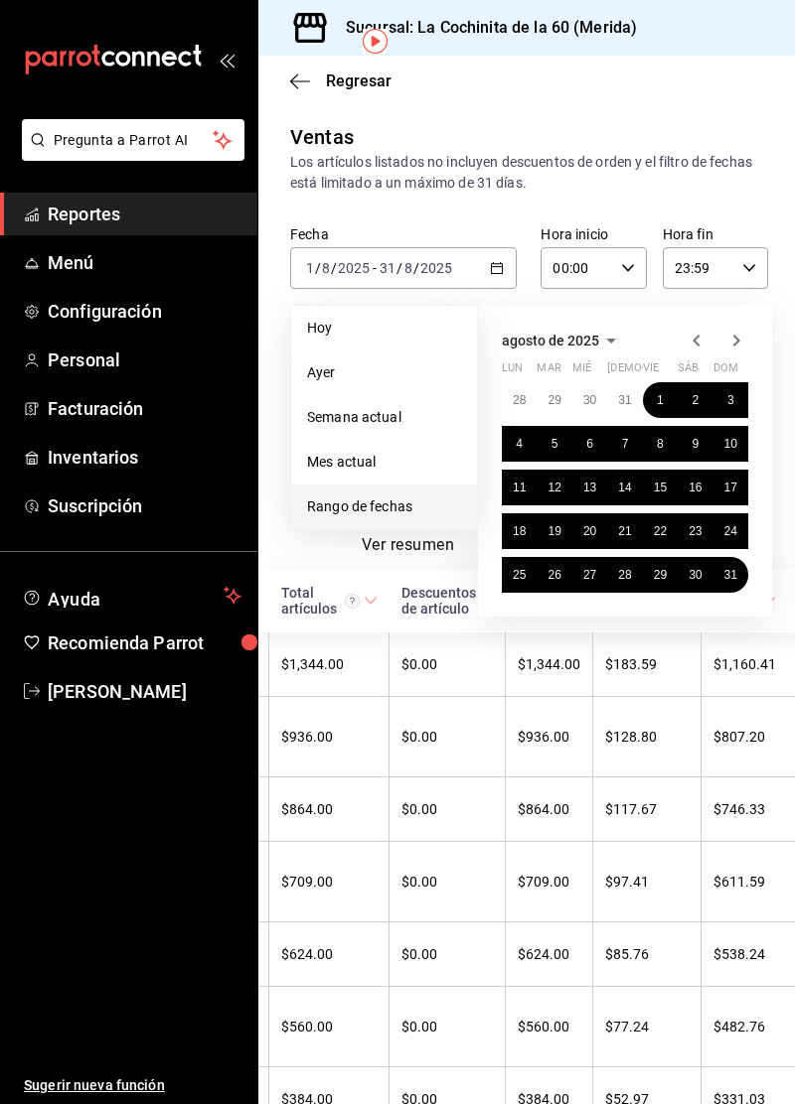
click at [394, 306] on li "Hoy" at bounding box center [384, 328] width 186 height 45
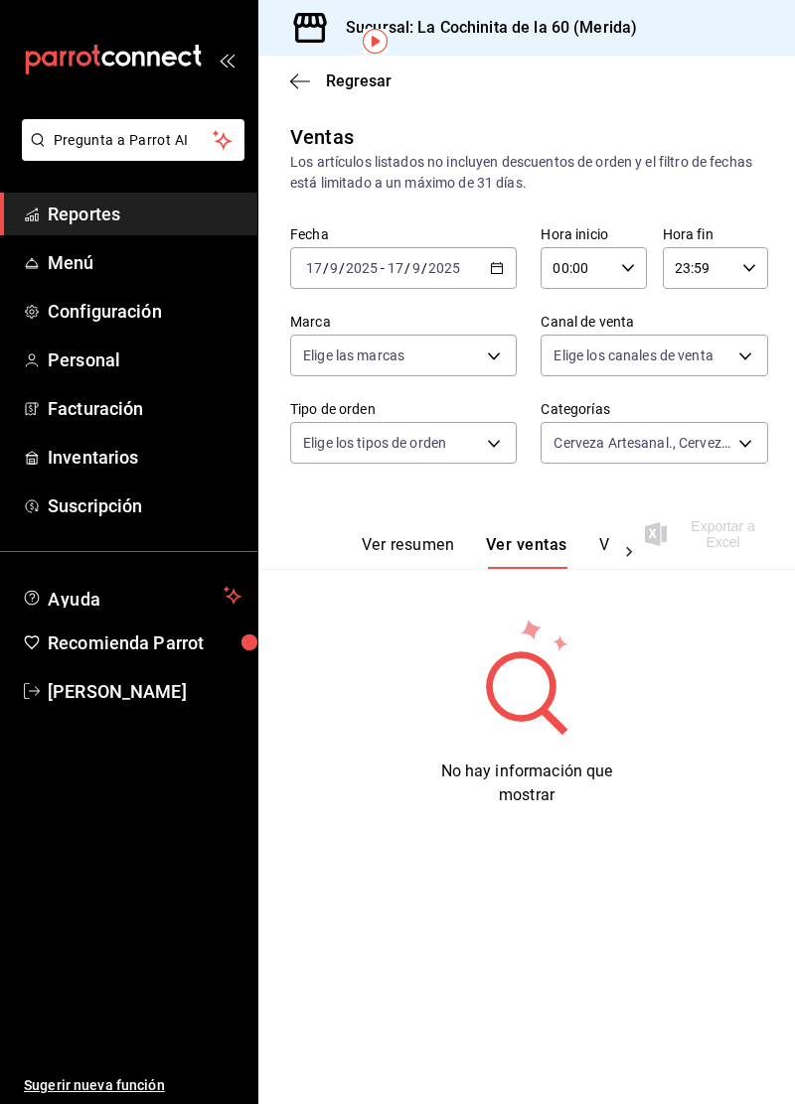
click at [668, 353] on body "Pregunta a Parrot AI Reportes Menú Configuración Personal Facturación Inventari…" at bounding box center [397, 552] width 795 height 1104
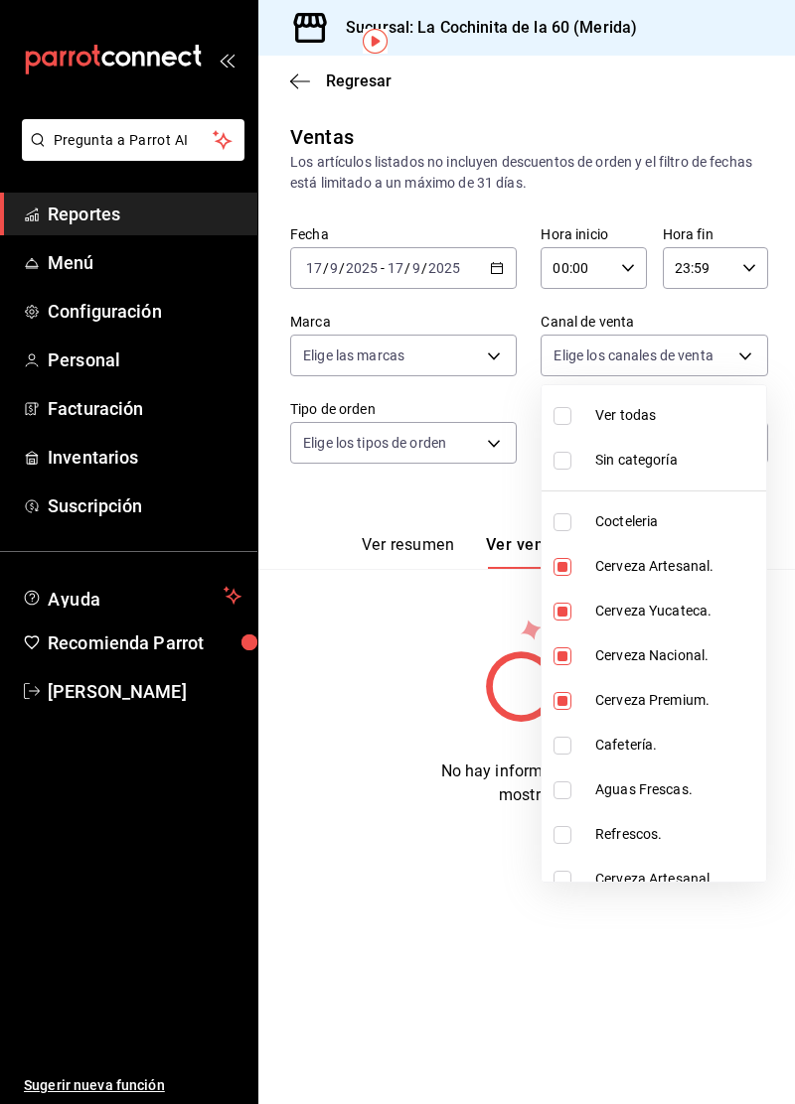
click at [566, 562] on input "checkbox" at bounding box center [562, 567] width 18 height 18
checkbox input "false"
type input "adcebf3c-16d4-4a0b-acda-c08a657c6dc6,9b19a878-138e-43f8-8e93-308546fe6856,0650d…"
click at [560, 616] on input "checkbox" at bounding box center [562, 612] width 18 height 18
checkbox input "false"
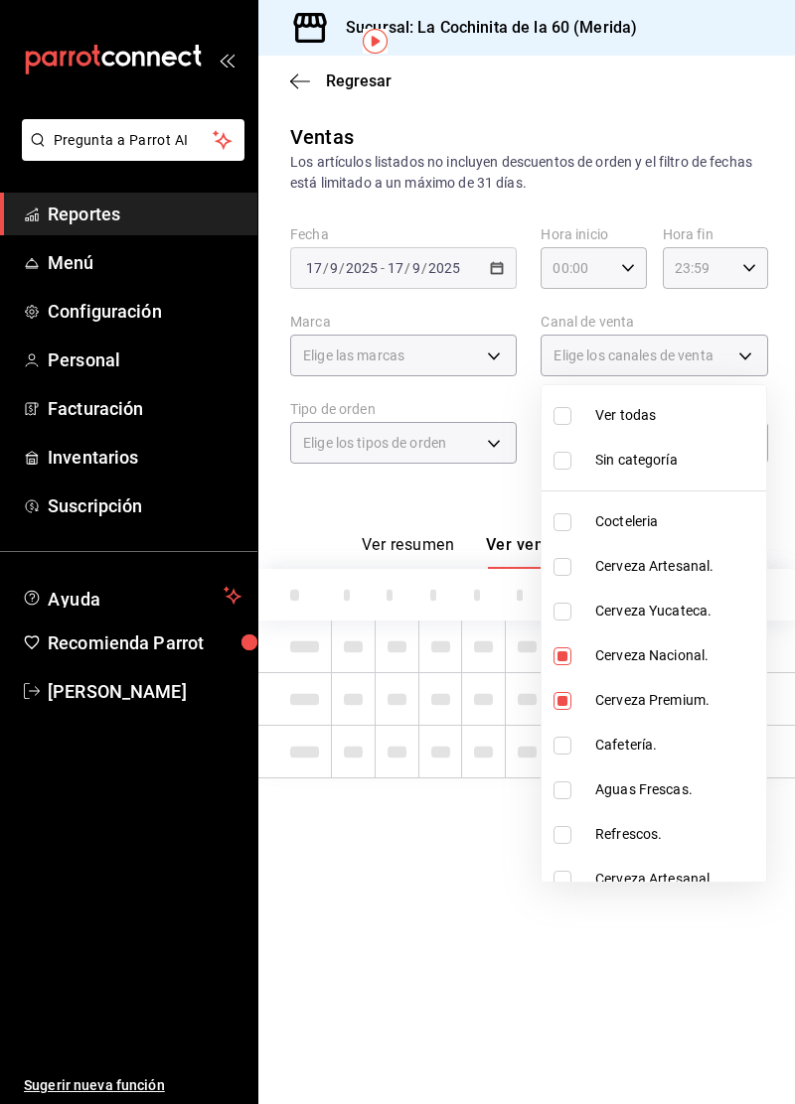
type input "adcebf3c-16d4-4a0b-acda-c08a657c6dc6,0650dabe-9fff-4536-9b40-bc29aef2902e,c897d…"
click at [562, 661] on input "checkbox" at bounding box center [562, 657] width 18 height 18
checkbox input "false"
type input "adcebf3c-16d4-4a0b-acda-c08a657c6dc6,c897d16e-ef8d-4e29-9834-0d238f70dfeb"
click at [562, 707] on input "checkbox" at bounding box center [562, 701] width 18 height 18
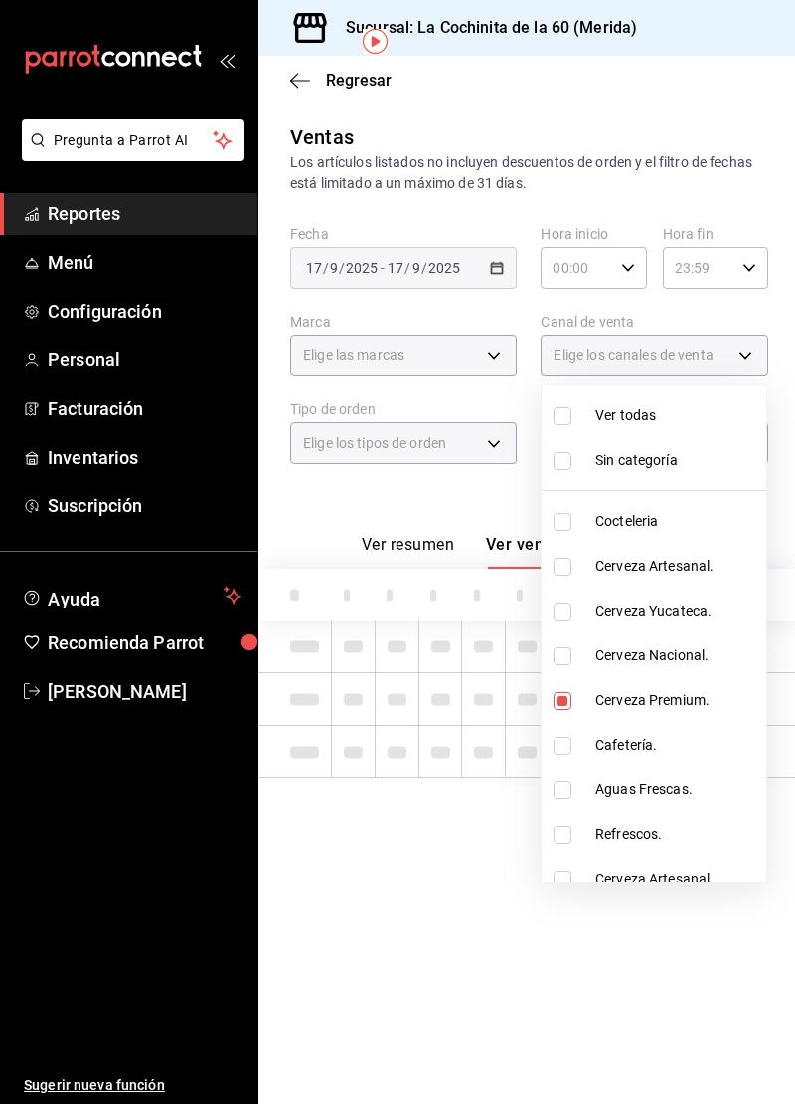
checkbox input "false"
type input "adcebf3c-16d4-4a0b-acda-c08a657c6dc6"
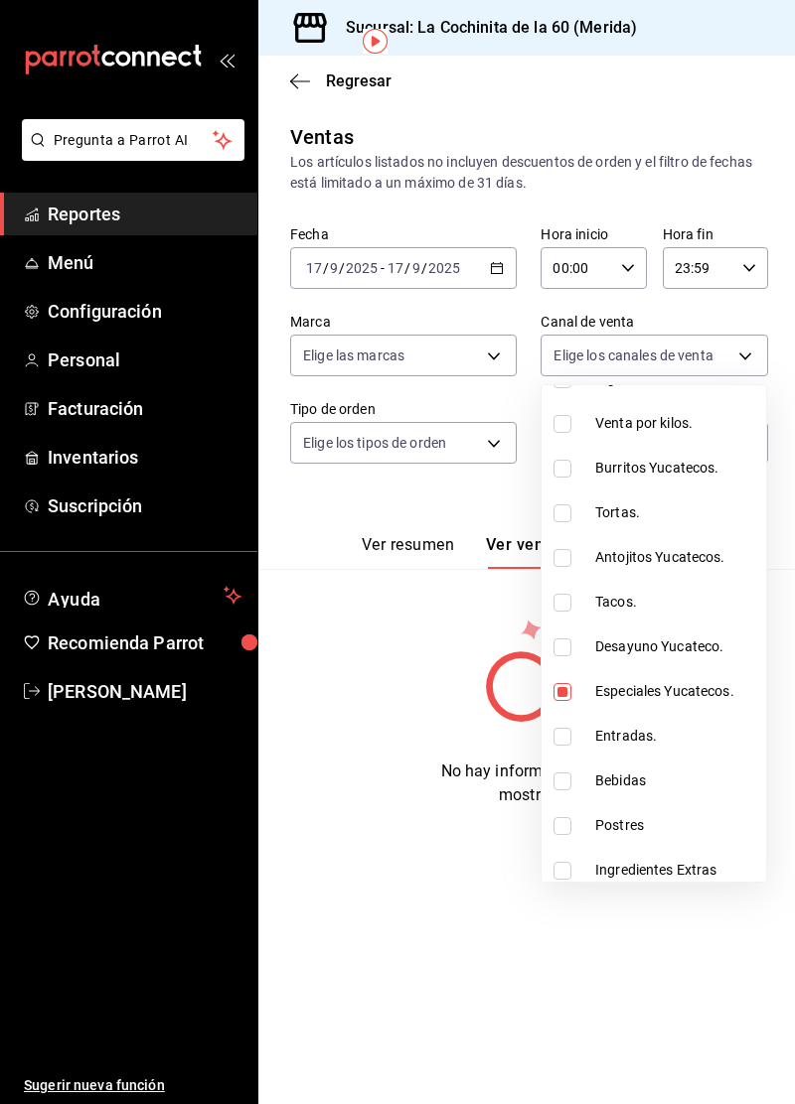
scroll to position [862, 0]
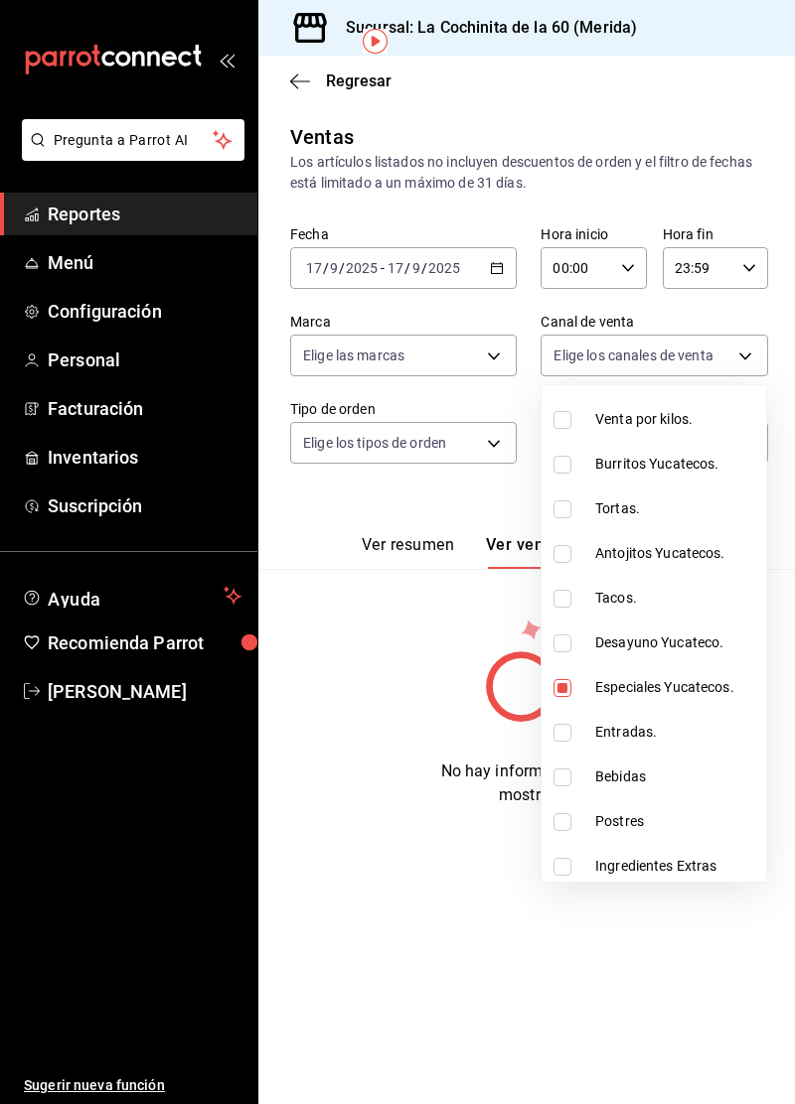
click at [558, 691] on input "checkbox" at bounding box center [562, 688] width 18 height 18
checkbox input "false"
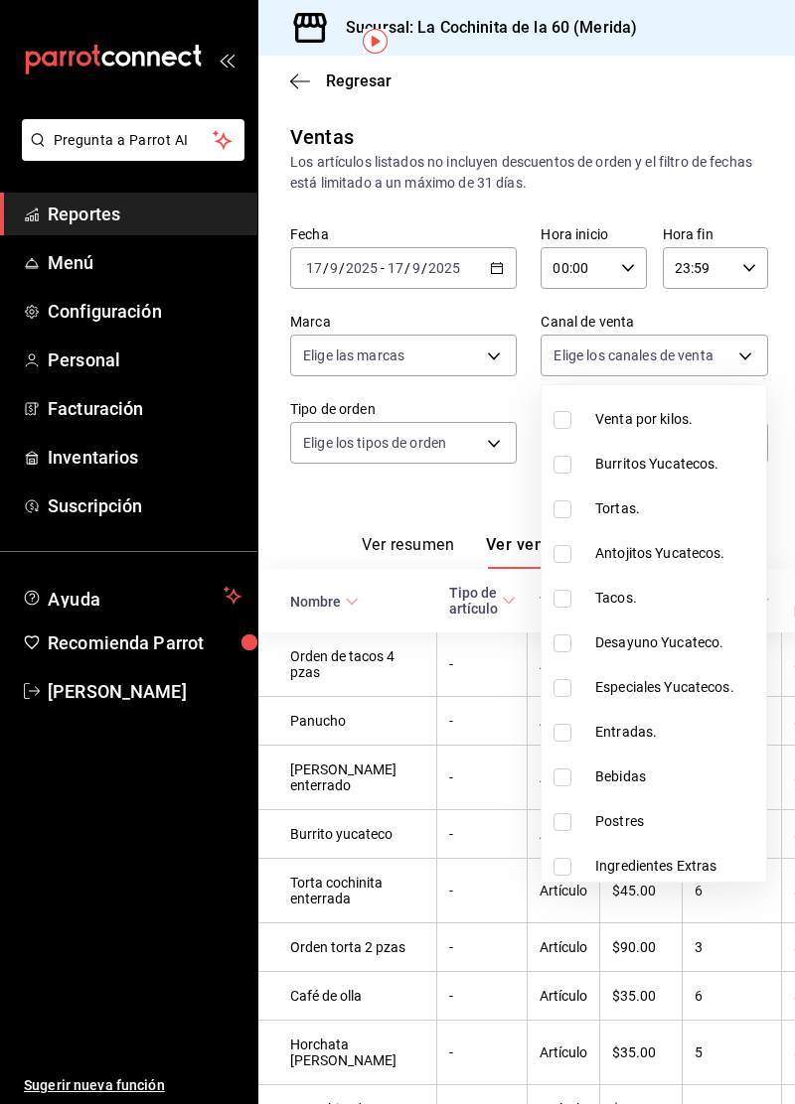
click at [589, 687] on li "Especiales Yucatecos." at bounding box center [653, 687] width 224 height 45
type input "adcebf3c-16d4-4a0b-acda-c08a657c6dc6"
checkbox input "true"
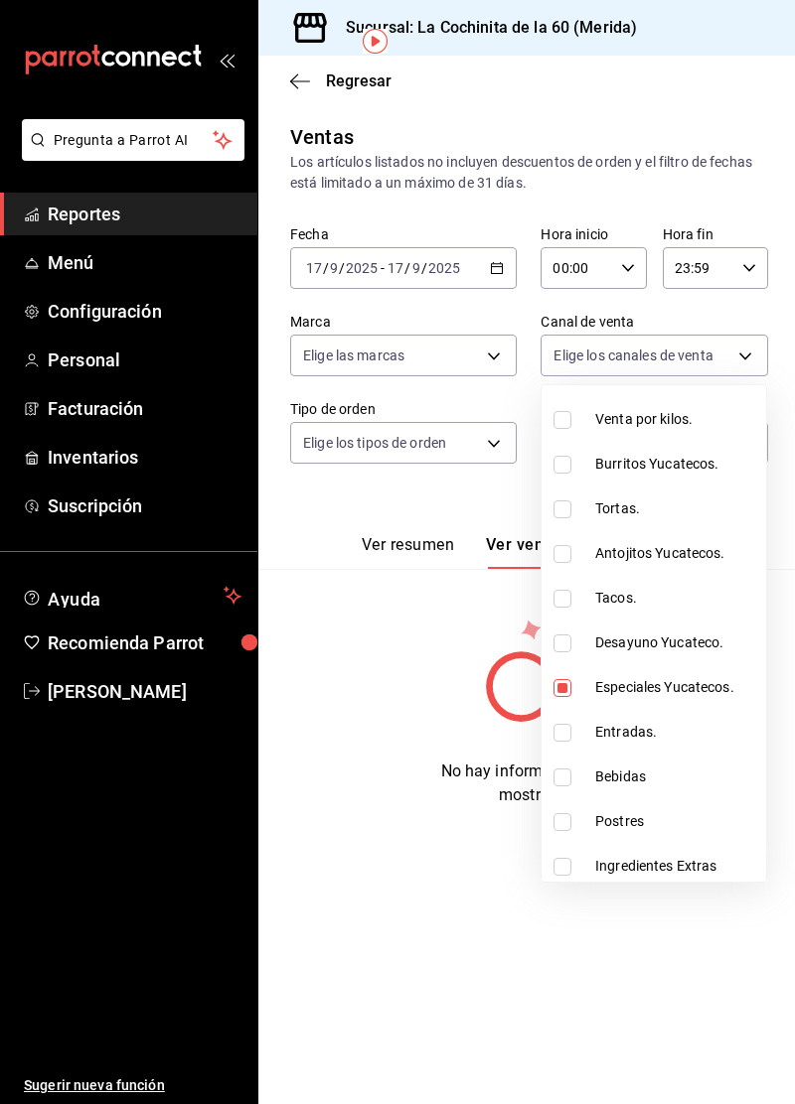
click at [501, 946] on div at bounding box center [397, 552] width 795 height 1104
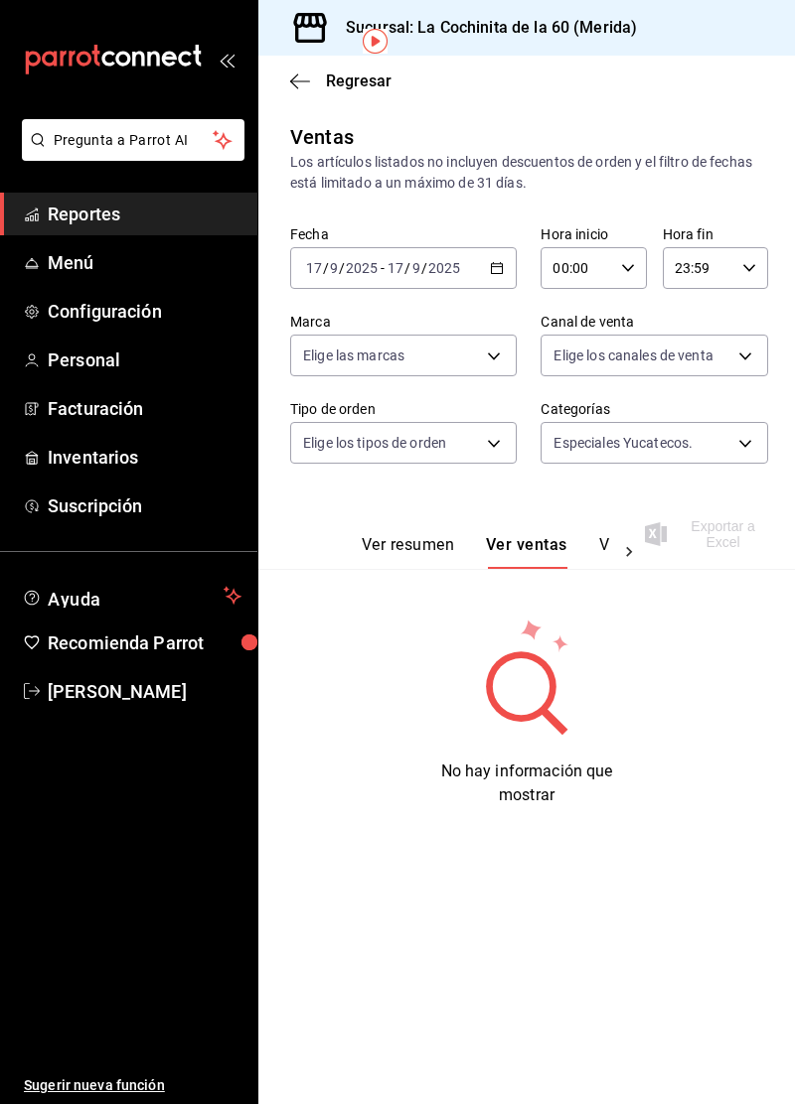
click at [447, 535] on button "Ver resumen" at bounding box center [408, 552] width 92 height 34
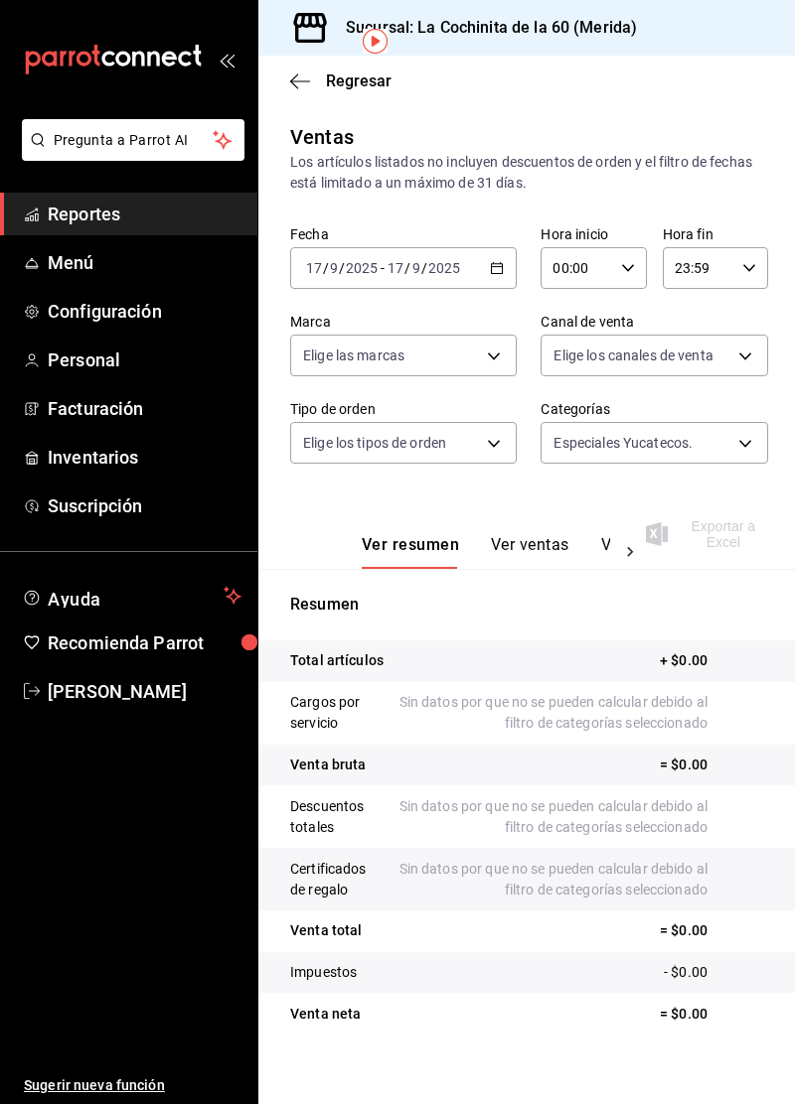
click at [544, 535] on button "Ver ventas" at bounding box center [530, 552] width 78 height 34
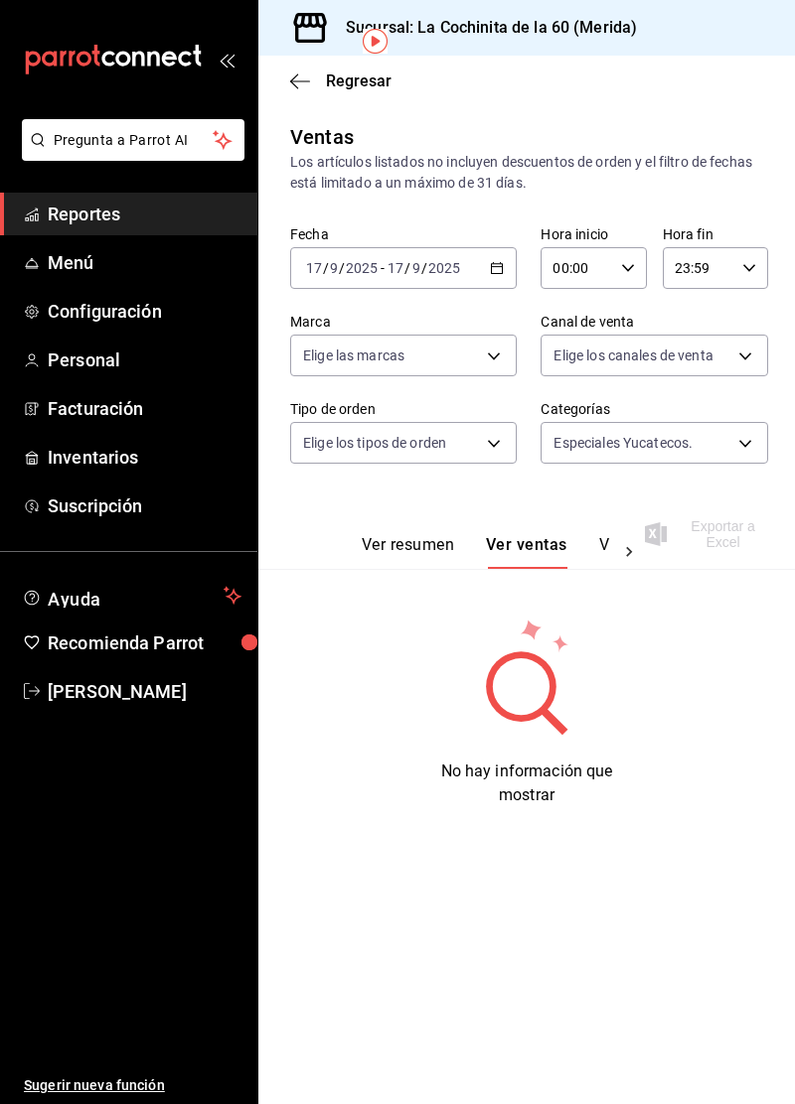
click at [682, 278] on body "Pregunta a Parrot AI Reportes Menú Configuración Personal Facturación Inventari…" at bounding box center [397, 552] width 795 height 1104
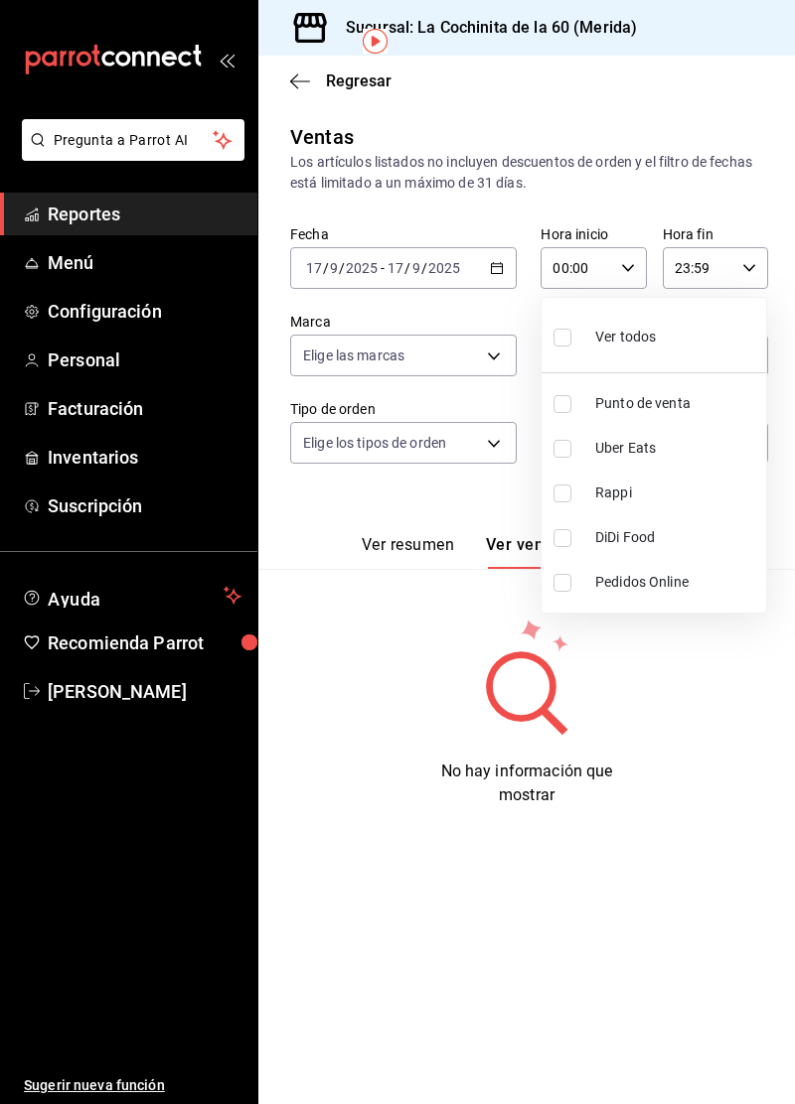
click at [567, 447] on input "checkbox" at bounding box center [562, 449] width 18 height 18
checkbox input "true"
type input "UBER_EATS"
click at [435, 492] on div at bounding box center [397, 552] width 795 height 1104
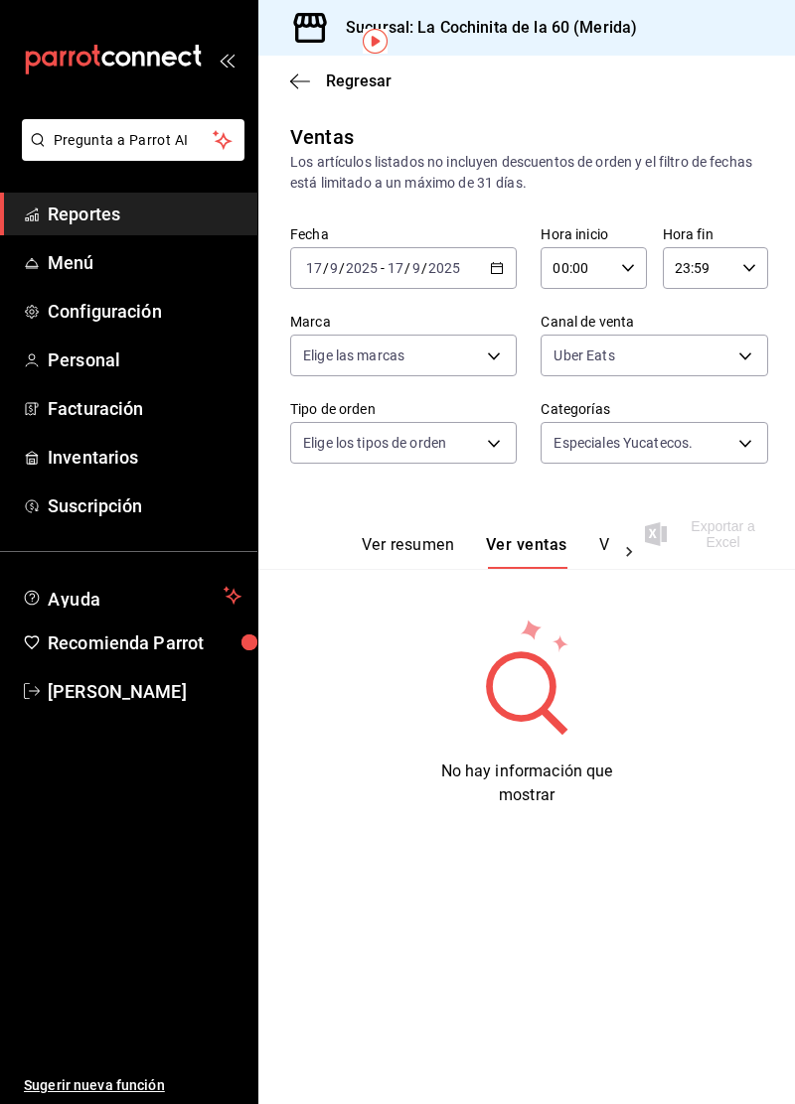
click at [701, 357] on body "Pregunta a Parrot AI Reportes Menú Configuración Personal Facturación Inventari…" at bounding box center [397, 552] width 795 height 1104
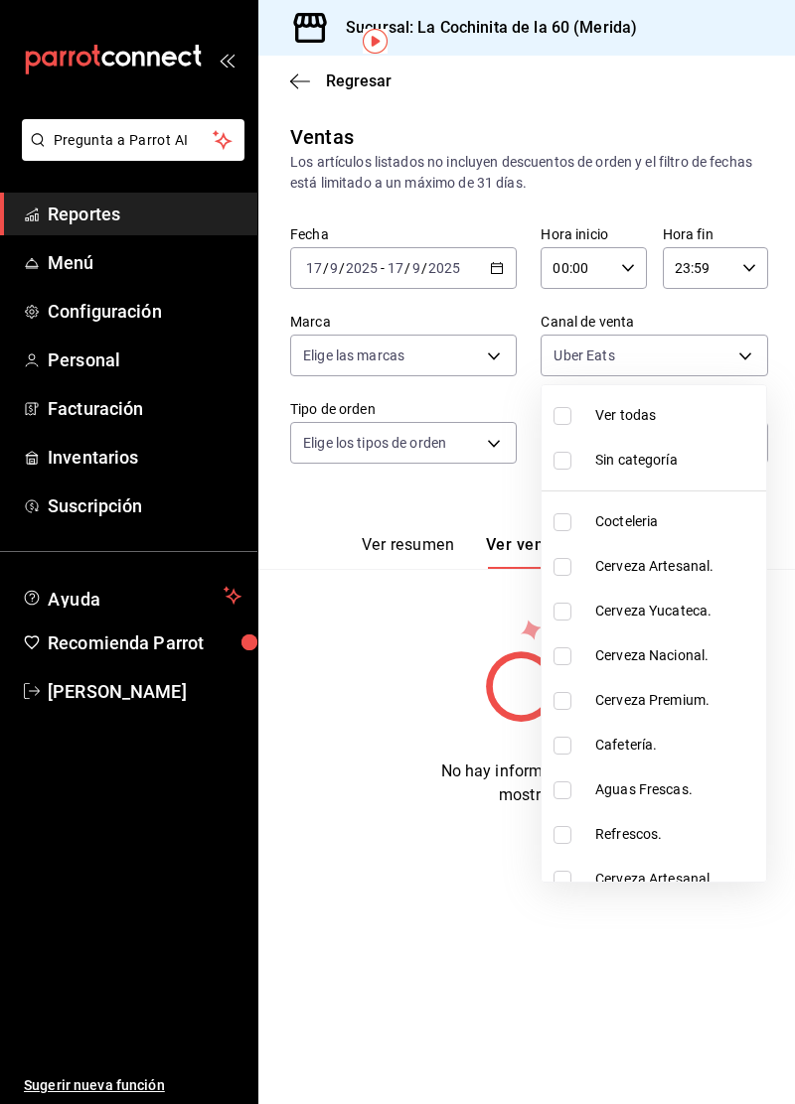
click at [654, 435] on li "Ver todas" at bounding box center [653, 415] width 224 height 45
type input "0ea86ccc-9aee-4c85-9326-ddb47e5d3876,cf8b5d9a-166c-4b97-a20e-5714138213e1,9b19a…"
checkbox input "true"
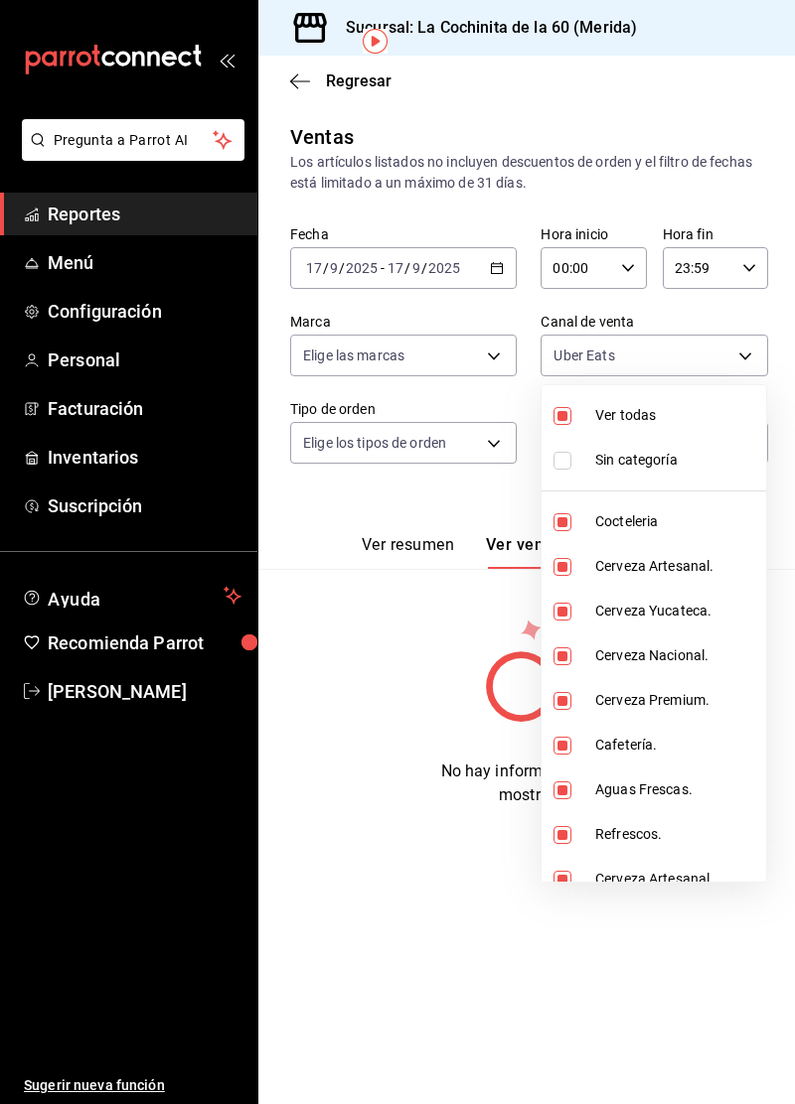
checkbox input "true"
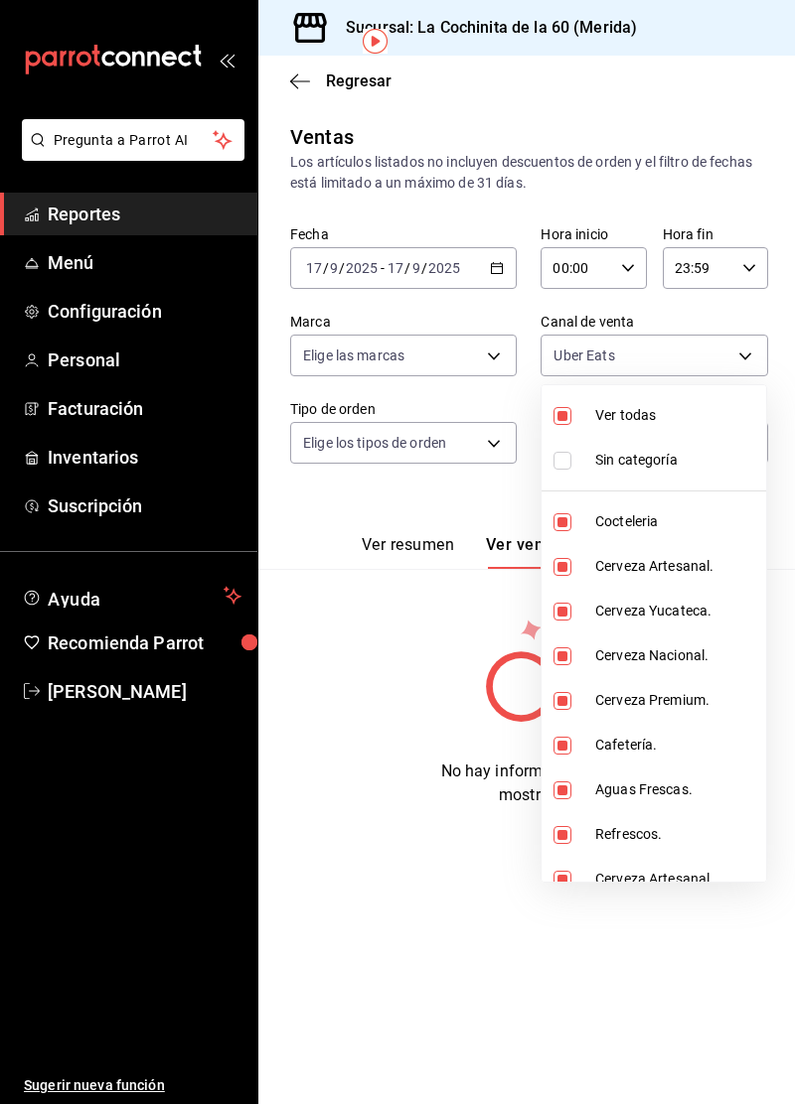
checkbox input "true"
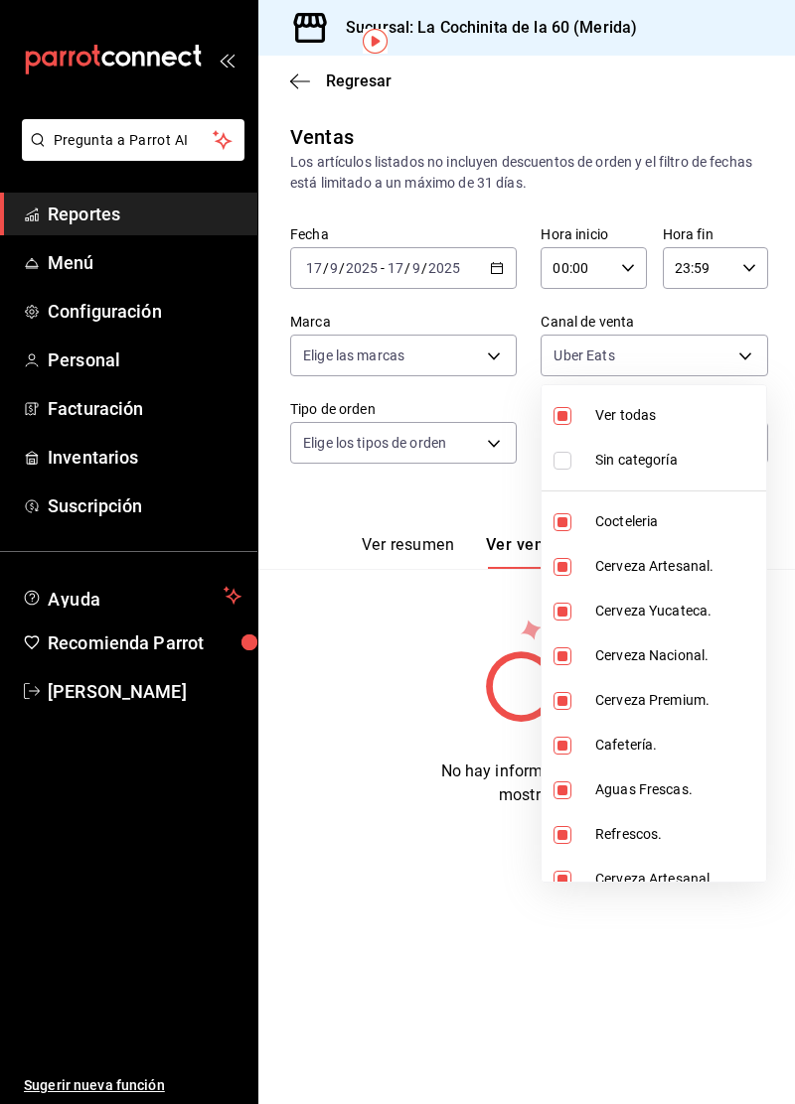
checkbox input "true"
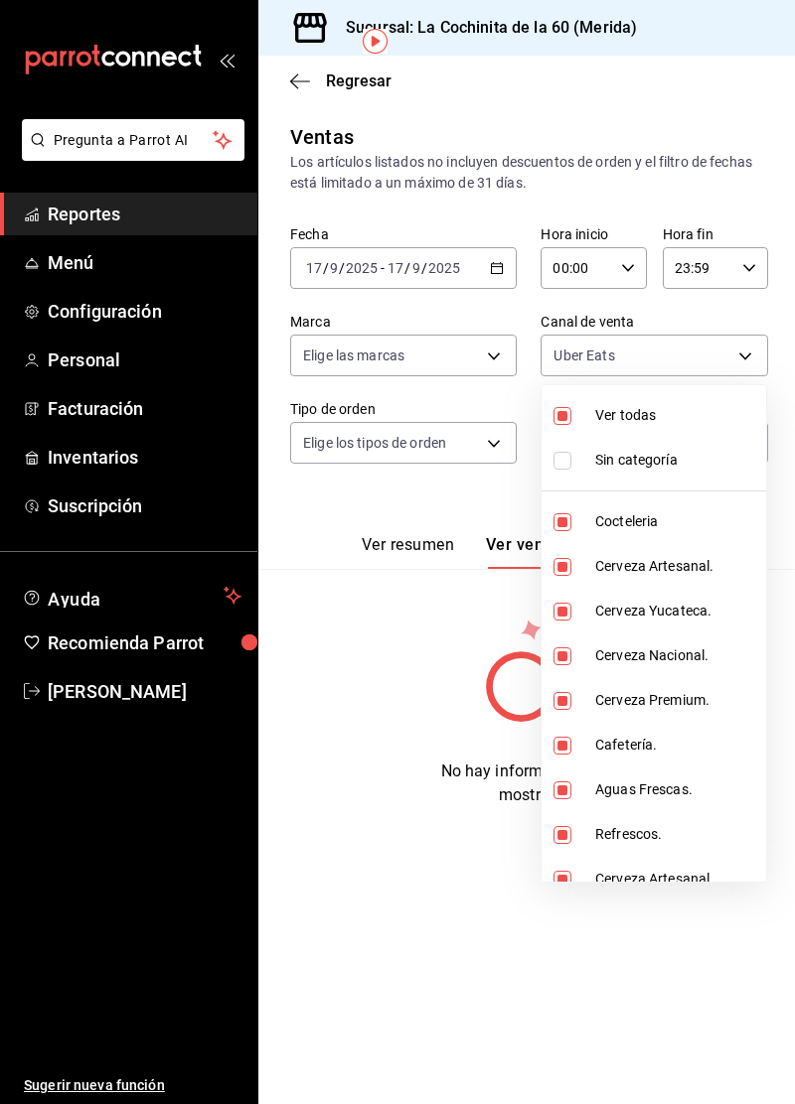
checkbox input "true"
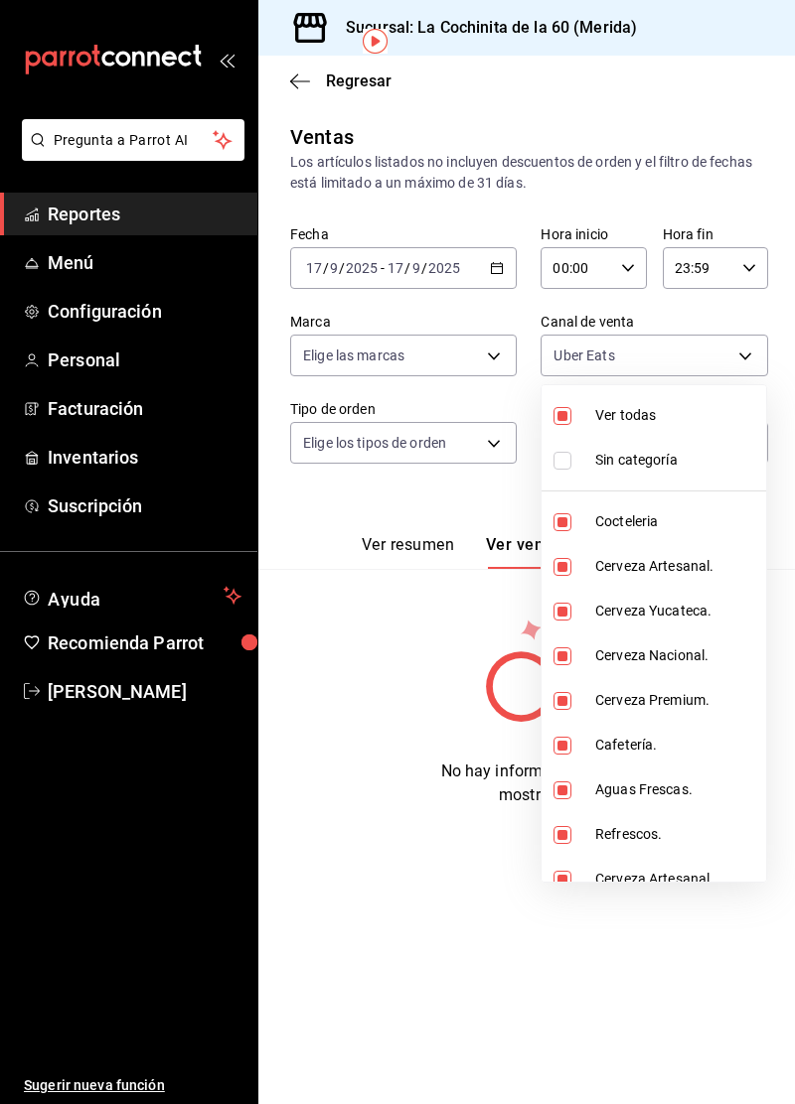
checkbox input "true"
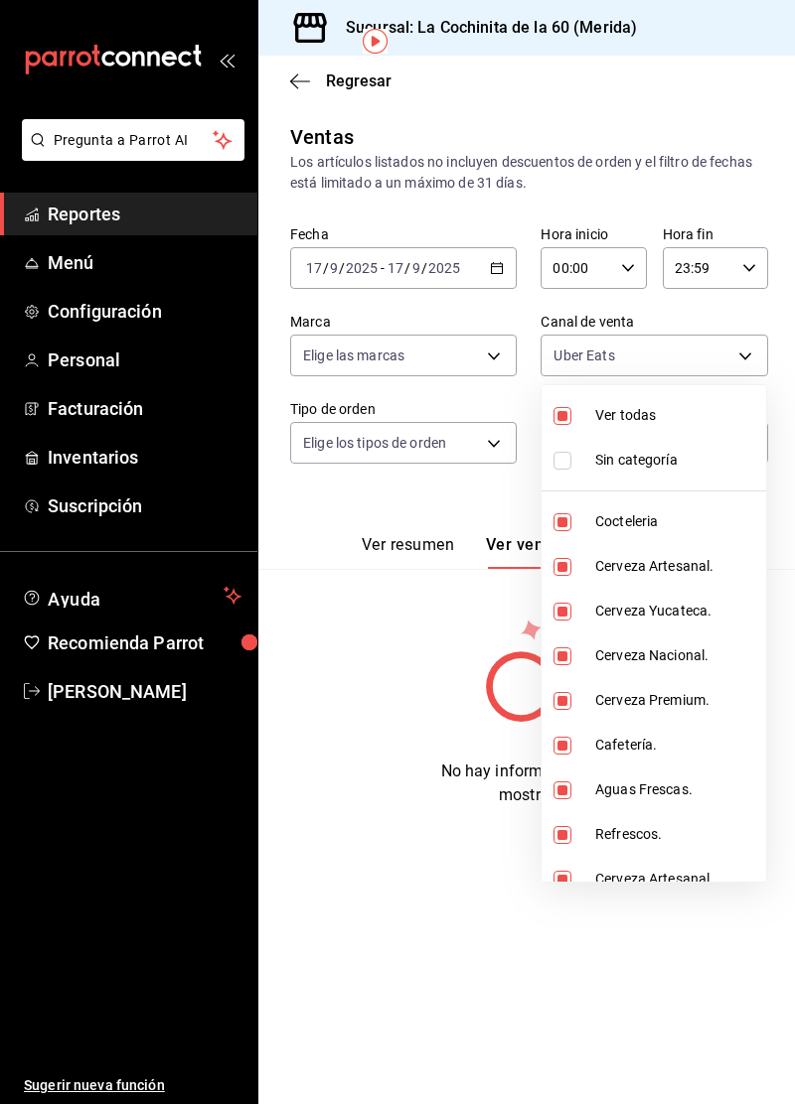
checkbox input "true"
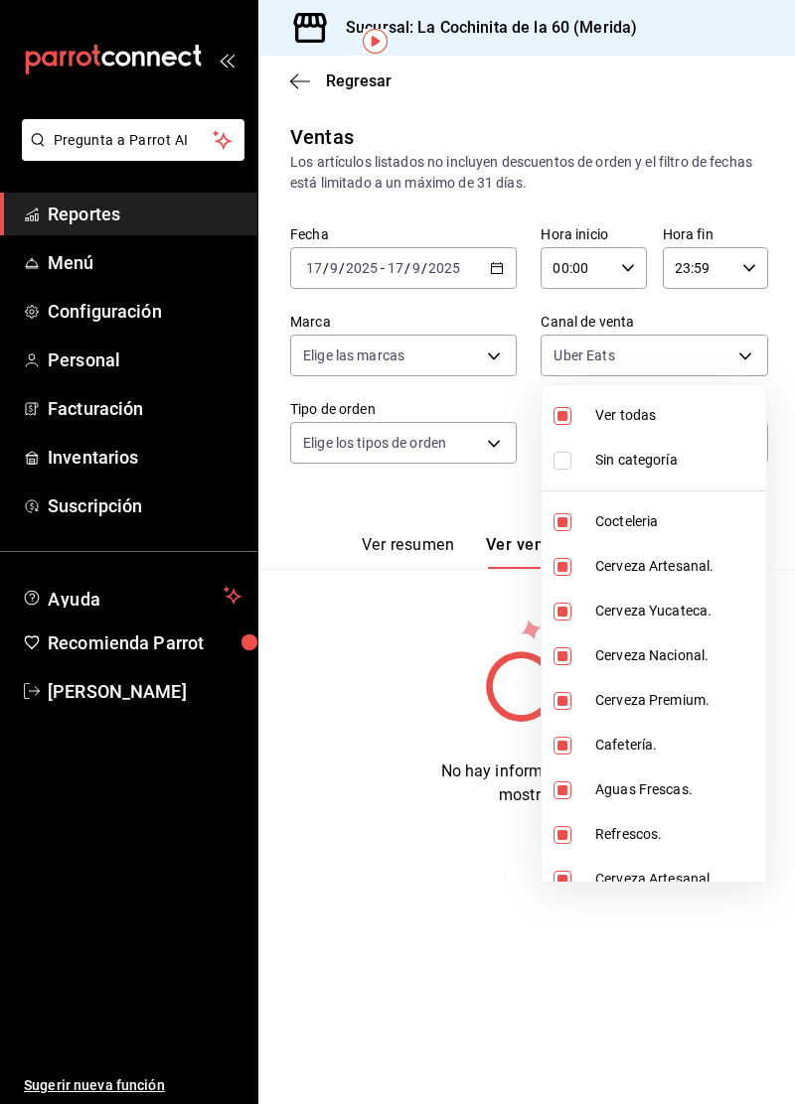
checkbox input "true"
click at [461, 678] on div at bounding box center [397, 552] width 795 height 1104
